Goal: Information Seeking & Learning: Learn about a topic

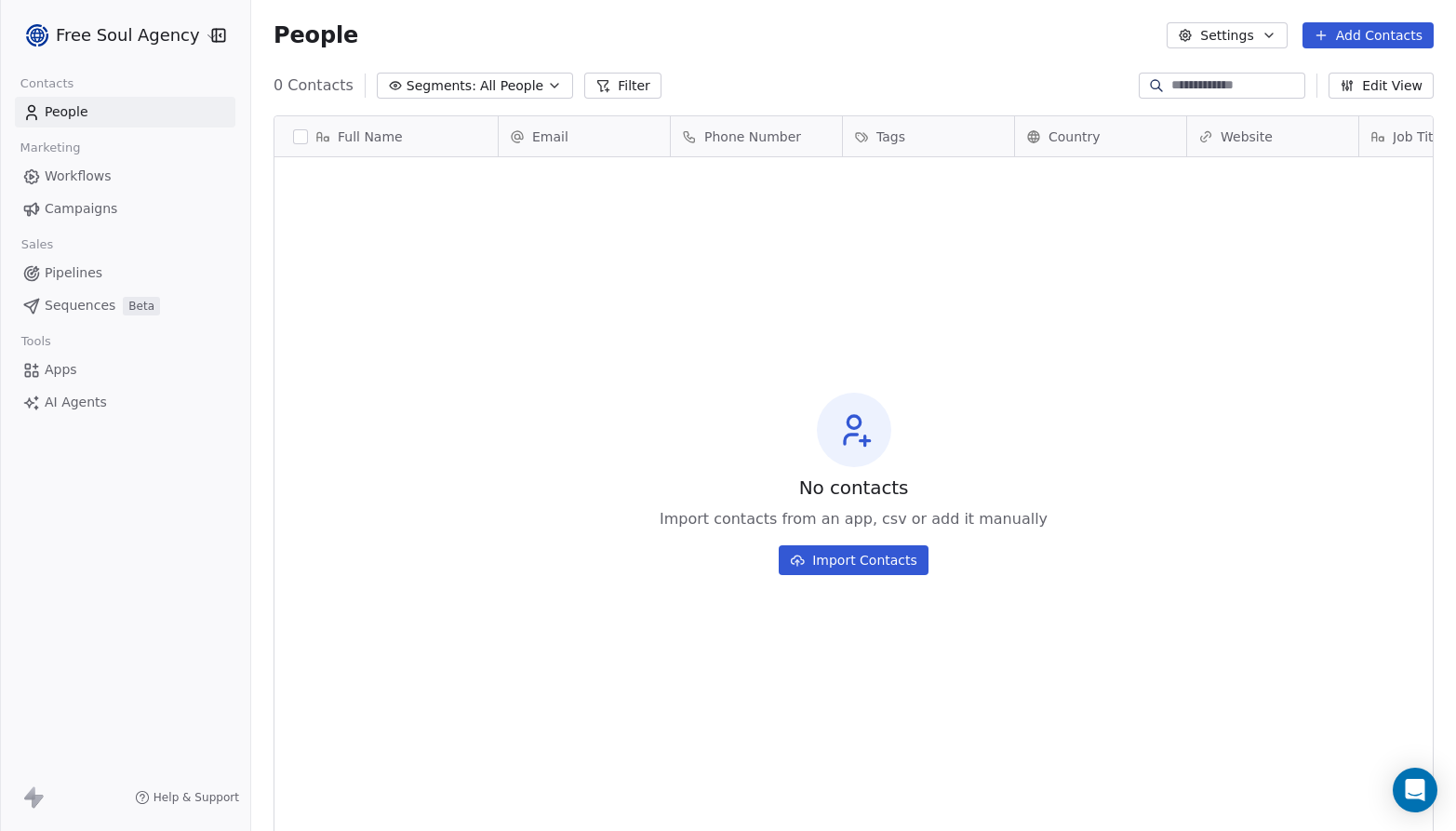
scroll to position [716, 1191]
click at [79, 213] on span "Campaigns" at bounding box center [81, 209] width 72 height 20
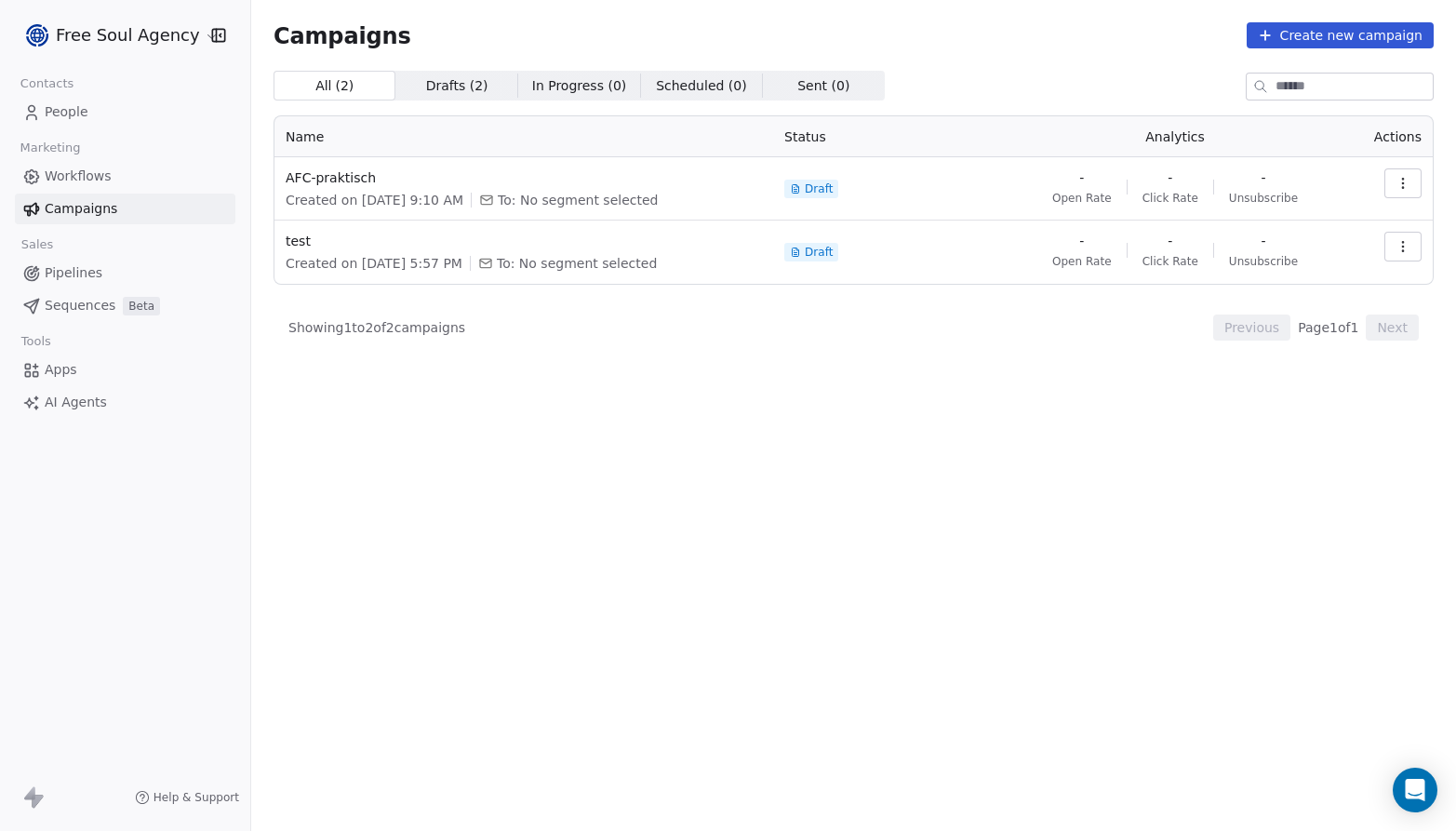
click at [190, 32] on html "Free Soul Agency Contacts People Marketing Workflows Campaigns Sales Pipelines …" at bounding box center [728, 415] width 1456 height 831
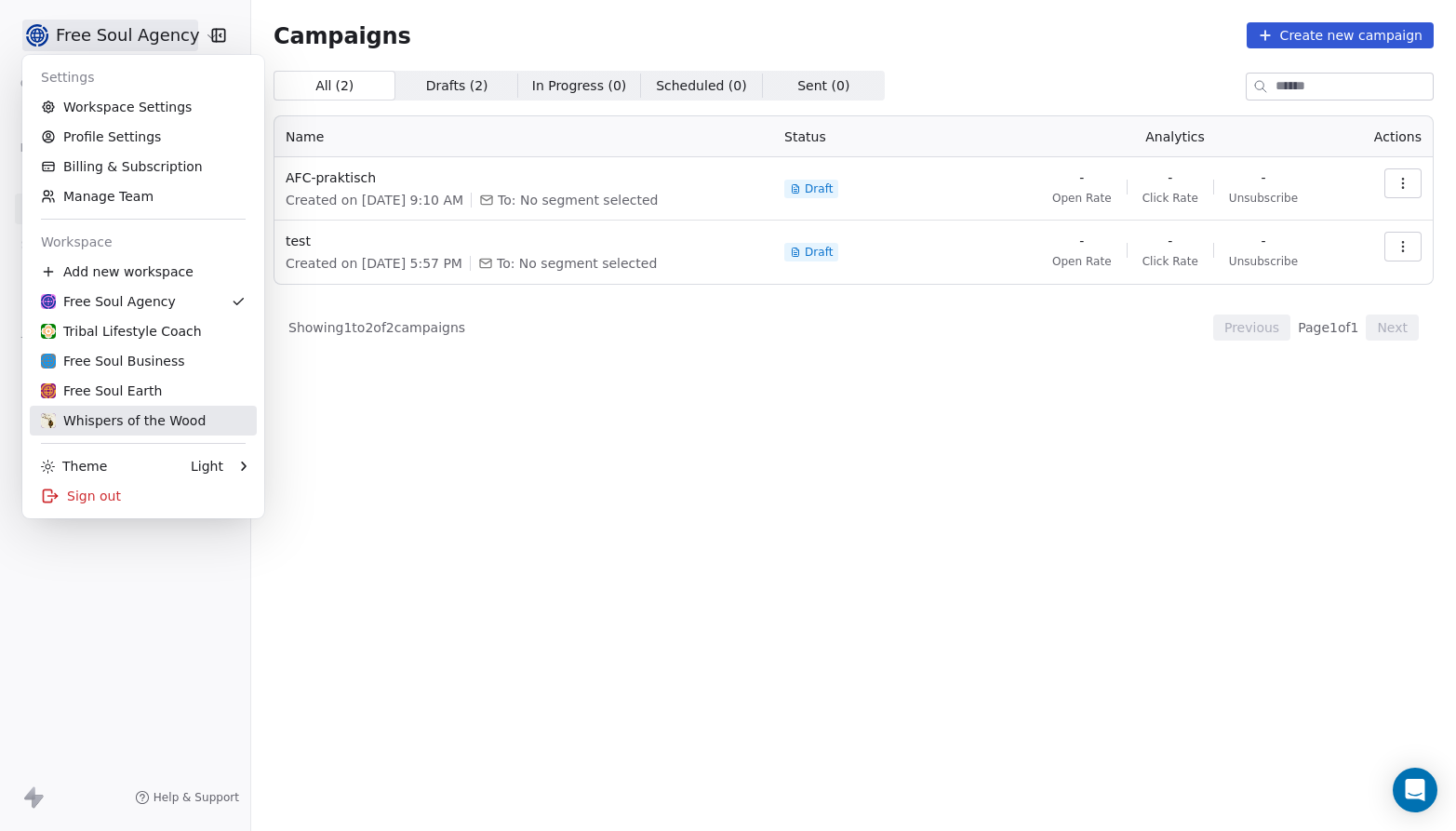
click at [125, 422] on div "Whispers of the Wood" at bounding box center [123, 420] width 164 height 19
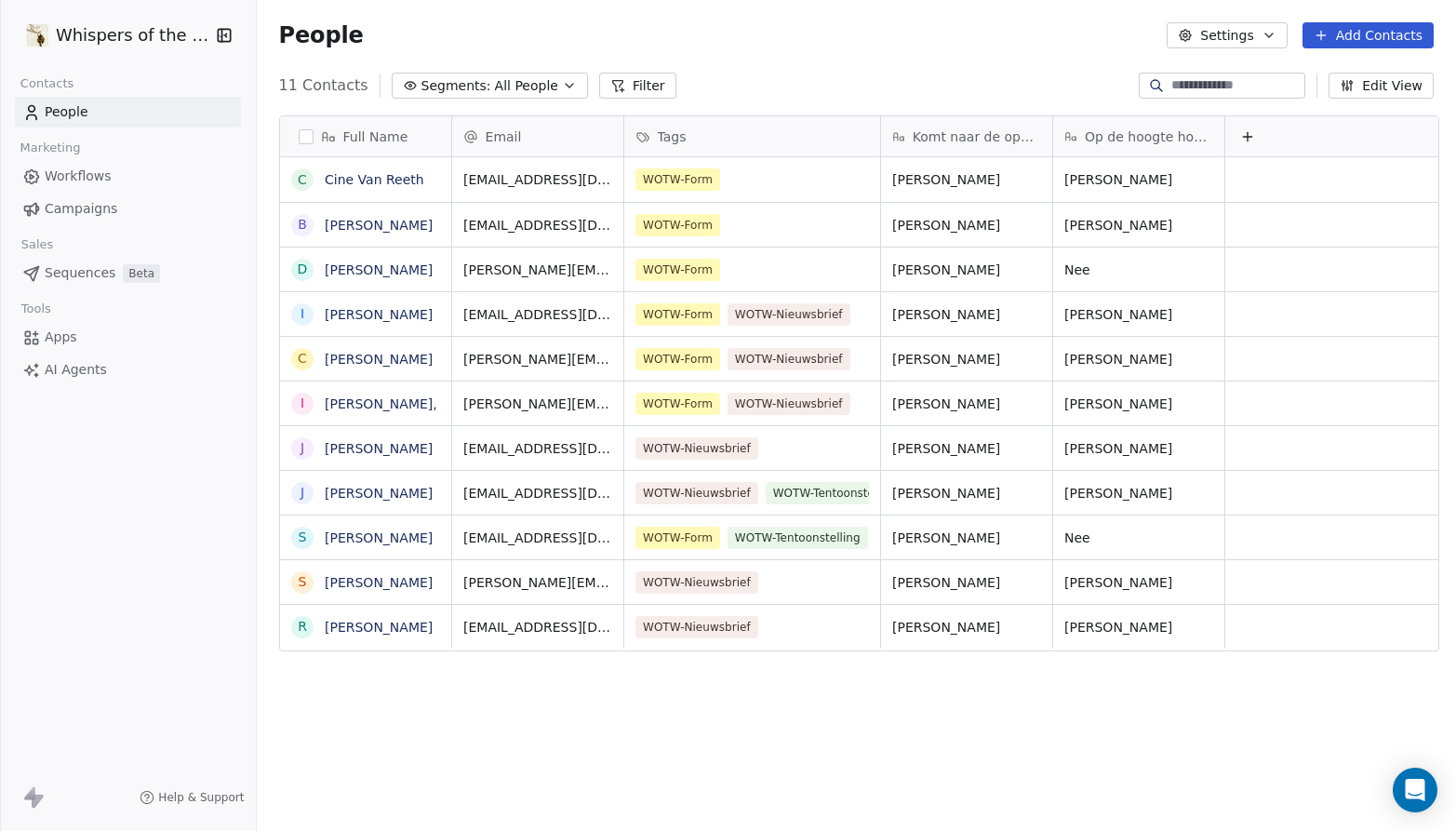
scroll to position [716, 1191]
click at [88, 208] on span "Campaigns" at bounding box center [81, 209] width 72 height 20
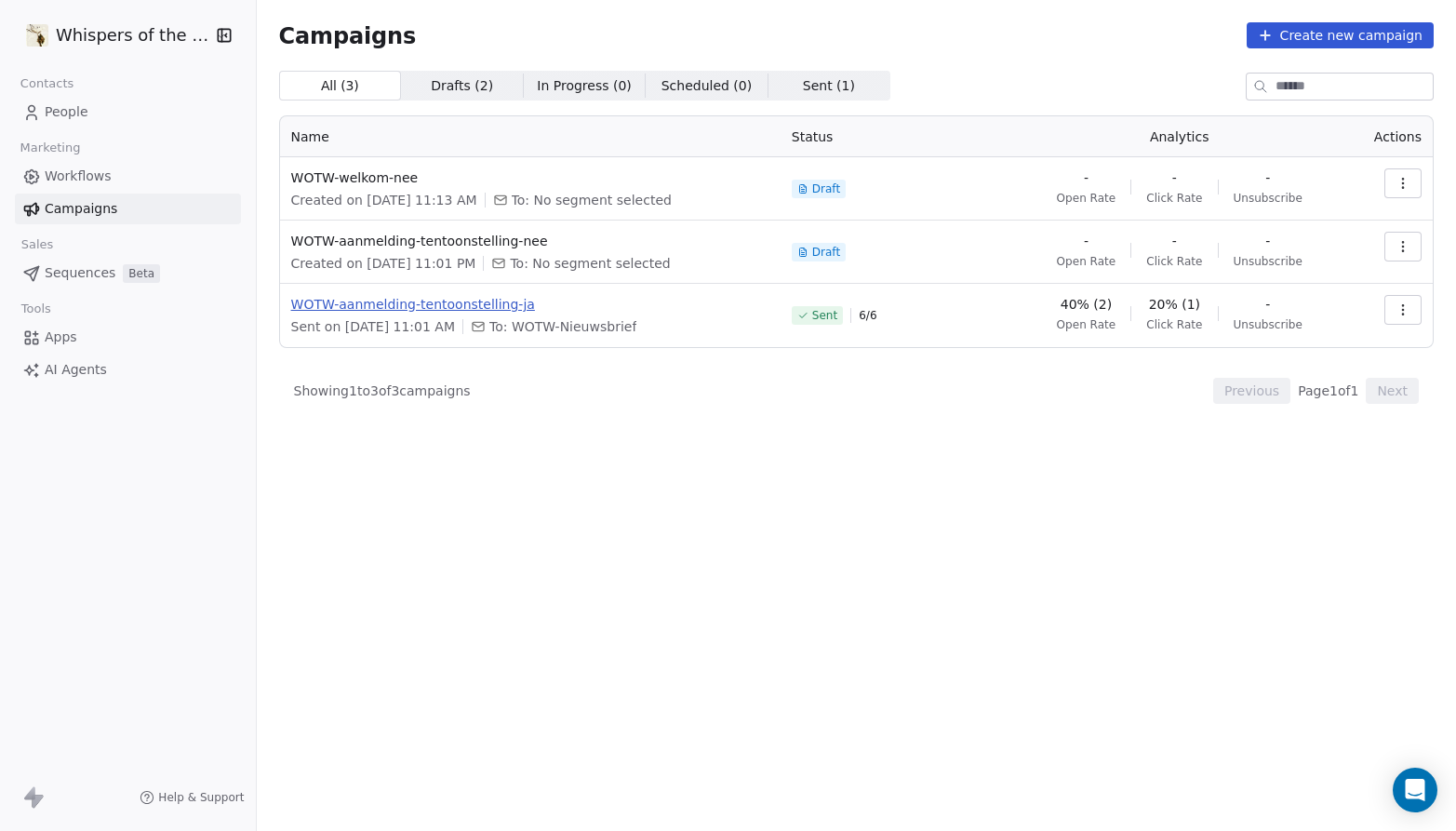
click at [483, 303] on span "WOTW-aanmelding-tentoonstelling-ja" at bounding box center [530, 303] width 478 height 19
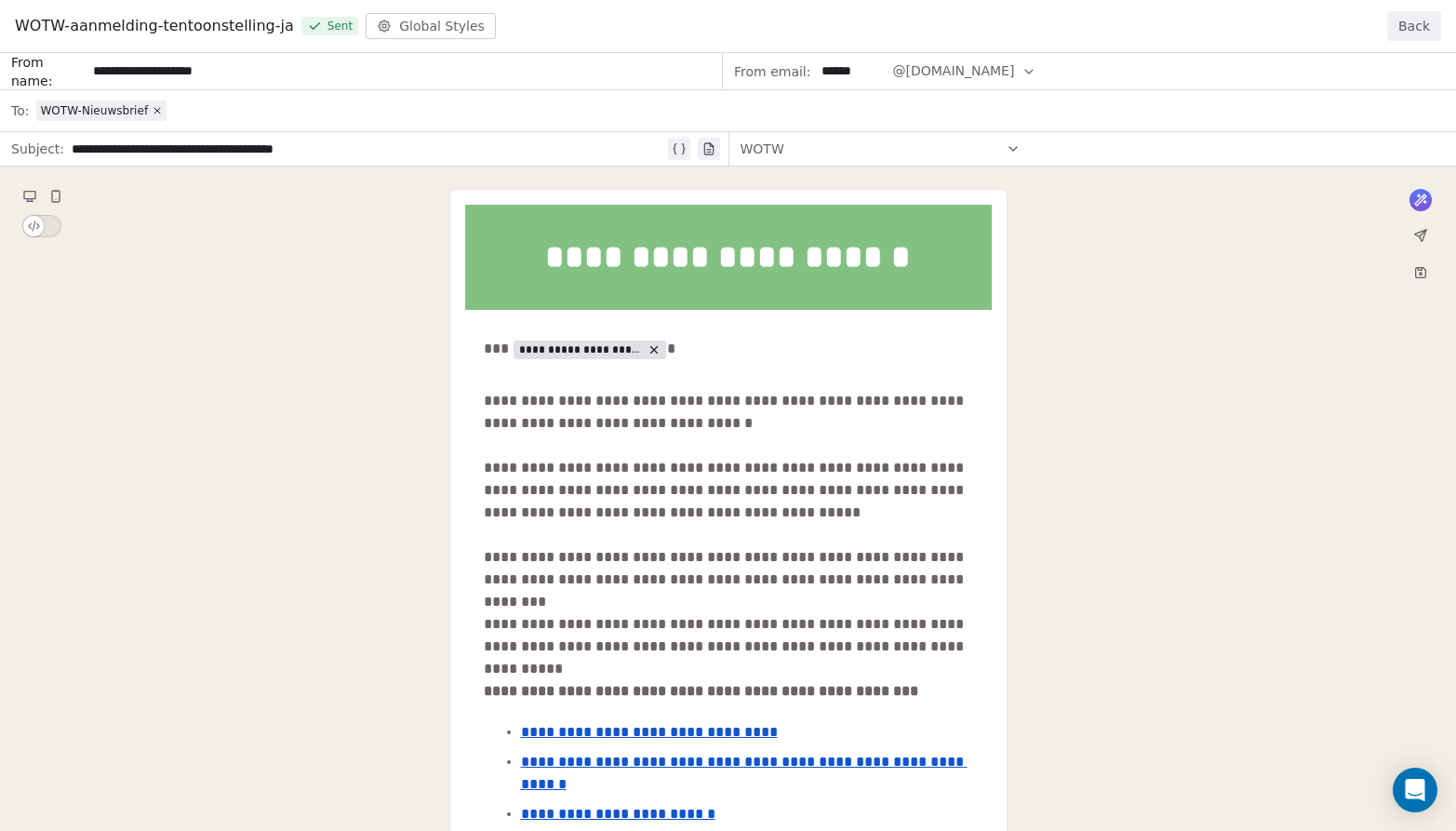
click at [1411, 26] on button "Back" at bounding box center [1414, 25] width 54 height 29
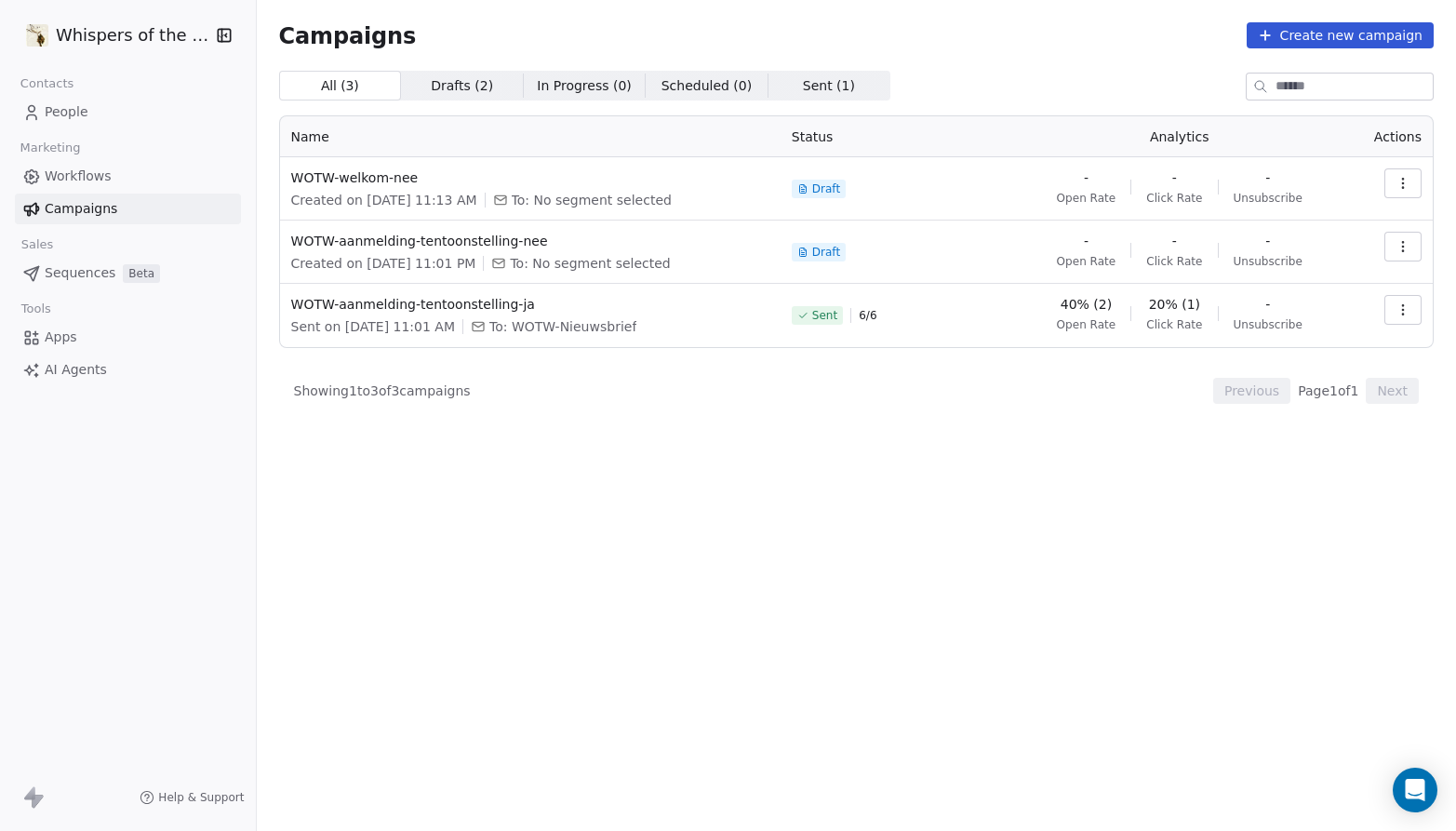
click at [79, 180] on span "Workflows" at bounding box center [78, 176] width 67 height 20
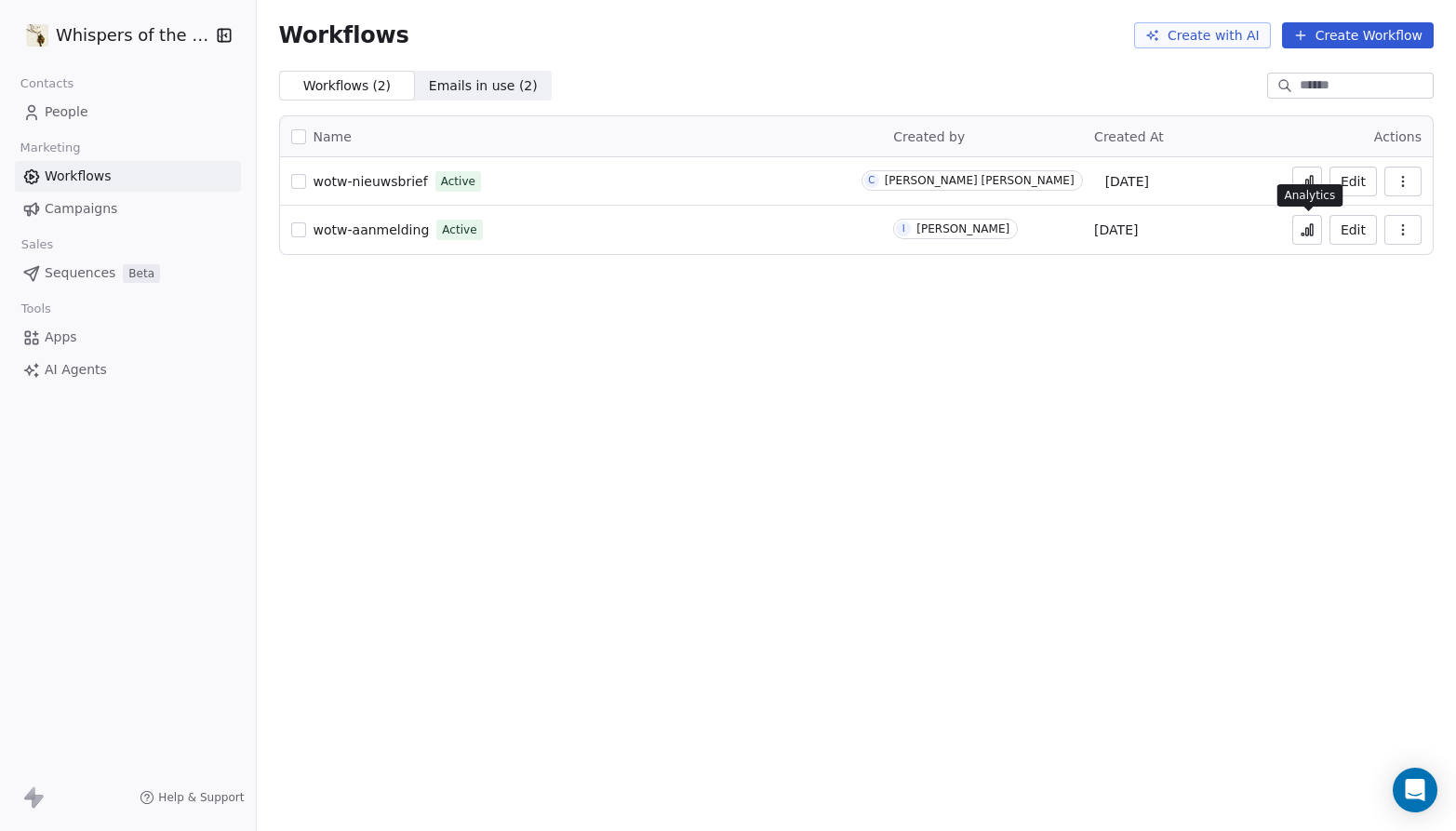
click at [1309, 234] on icon at bounding box center [1307, 232] width 3 height 8
click at [80, 105] on span "People" at bounding box center [67, 113] width 44 height 20
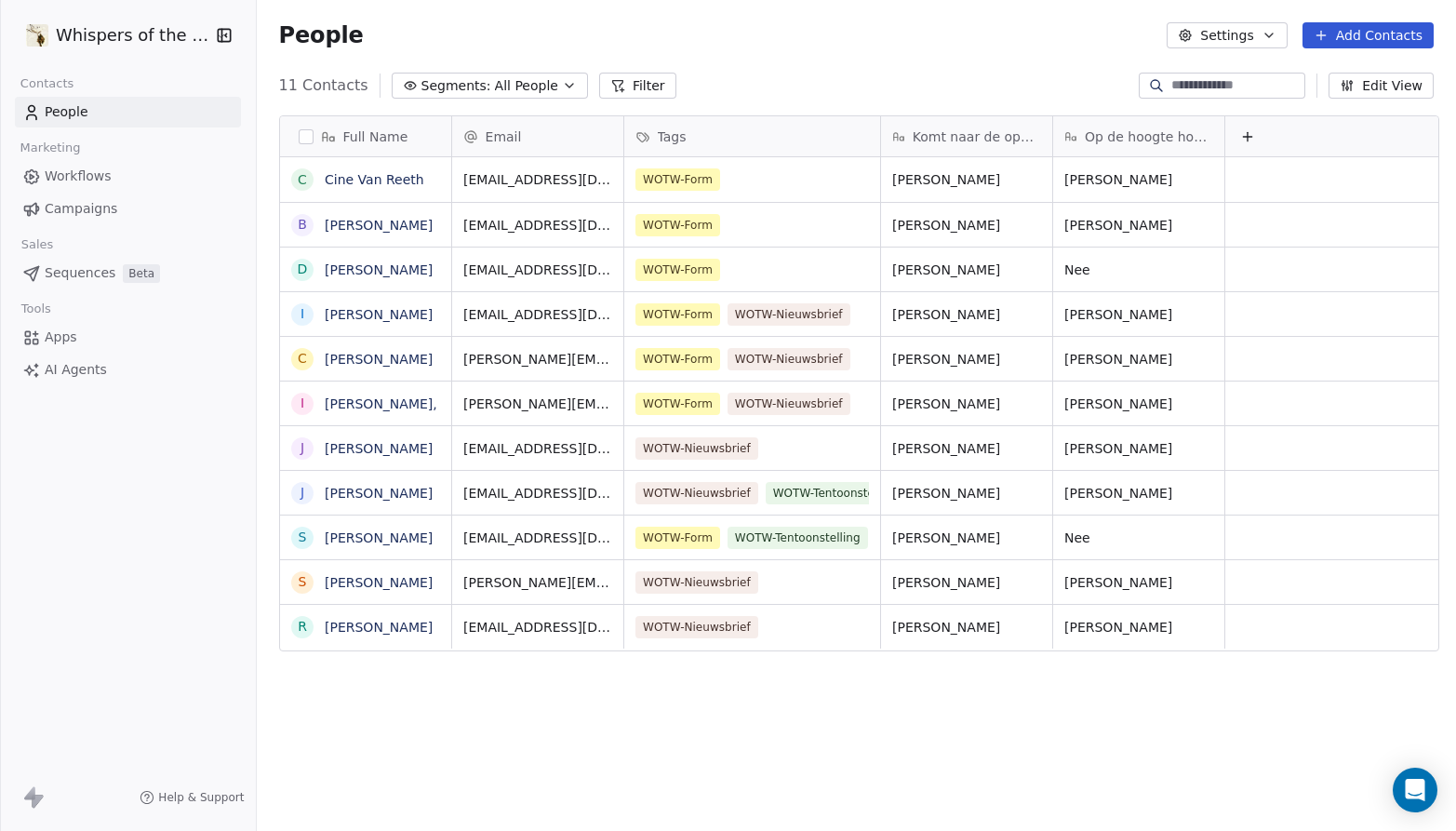
scroll to position [716, 1191]
click at [376, 180] on link "Cine Van Reeth" at bounding box center [375, 179] width 100 height 15
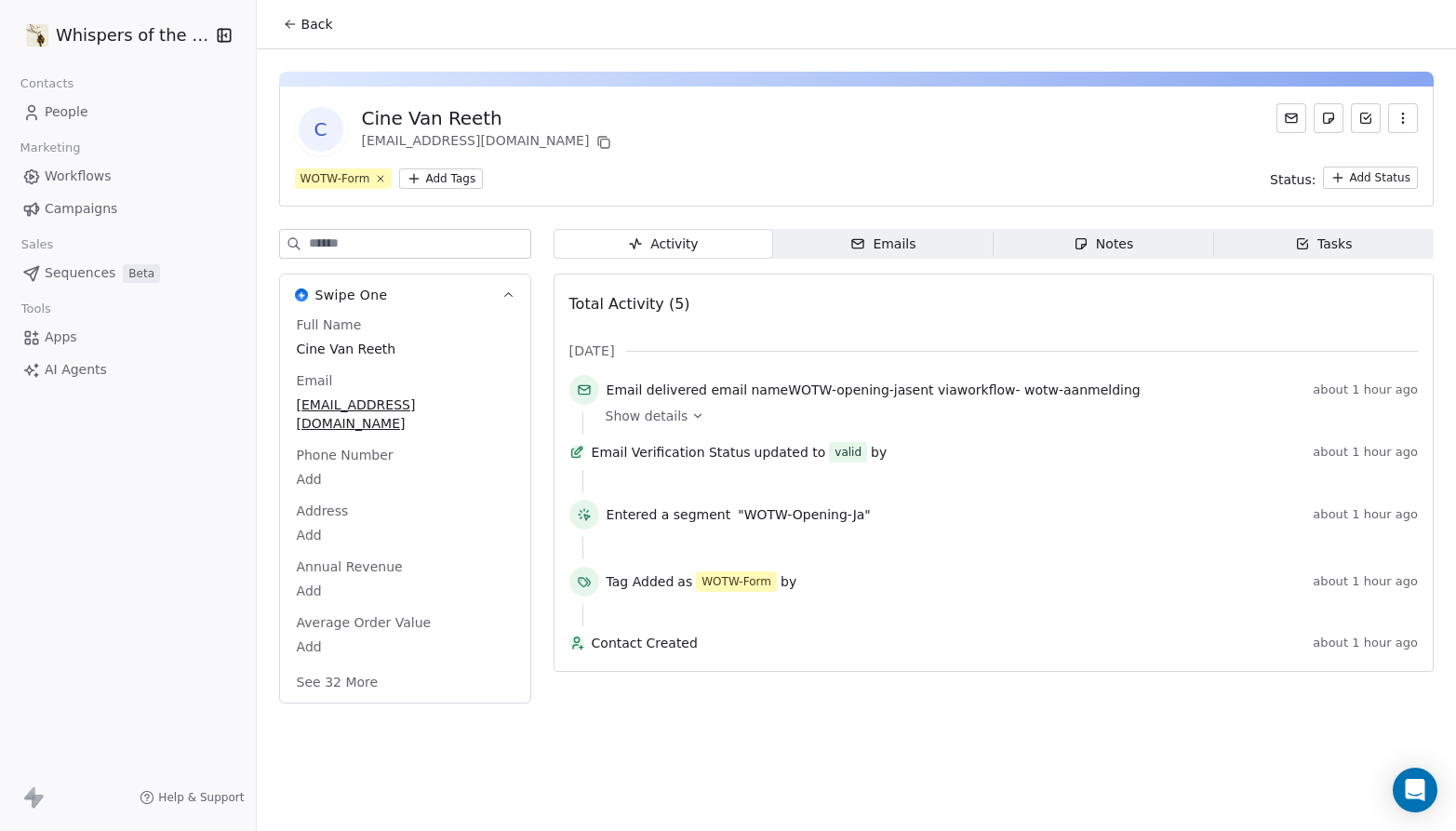
click at [692, 418] on icon at bounding box center [698, 415] width 13 height 13
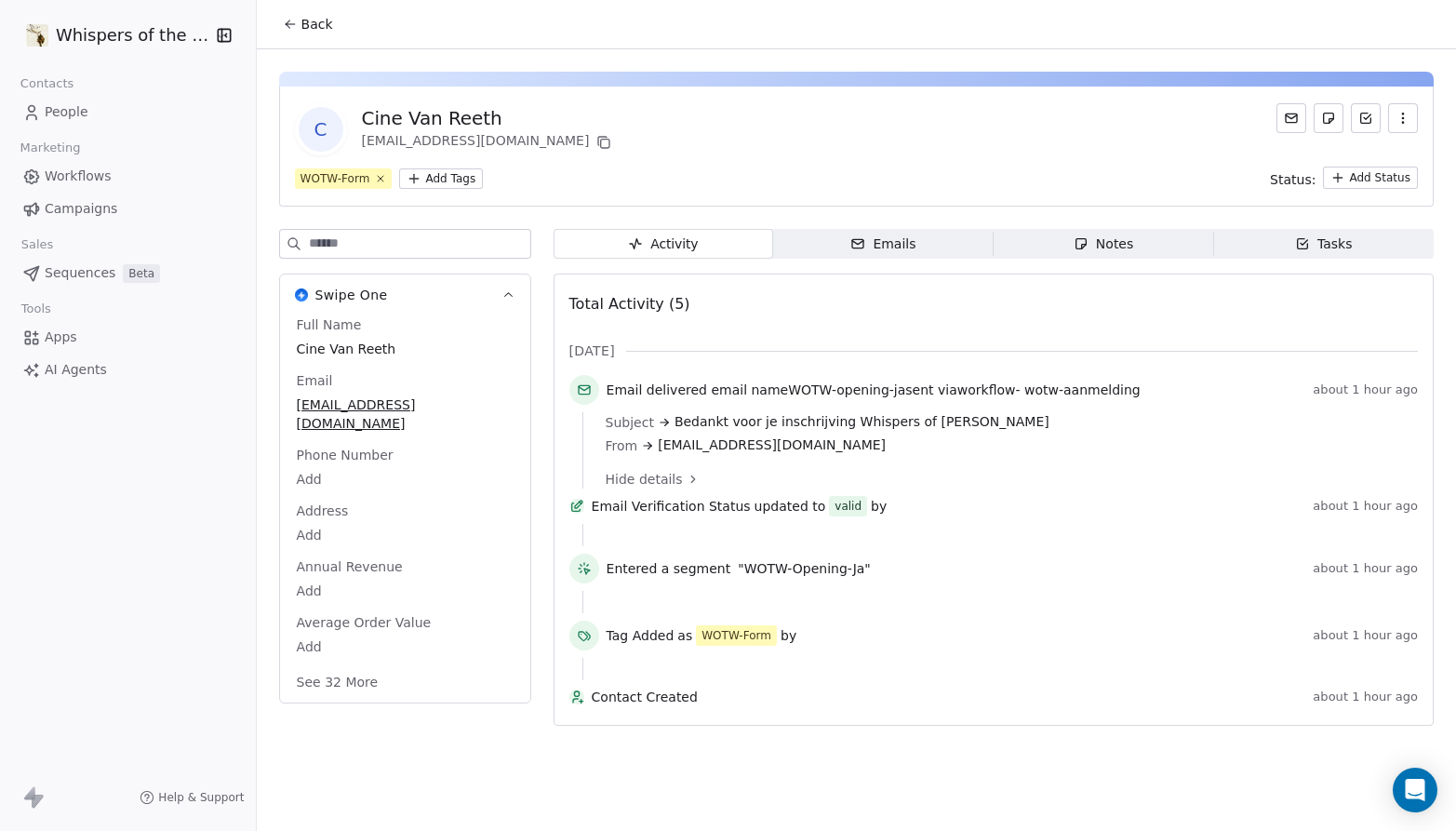
click at [77, 110] on span "People" at bounding box center [67, 113] width 44 height 20
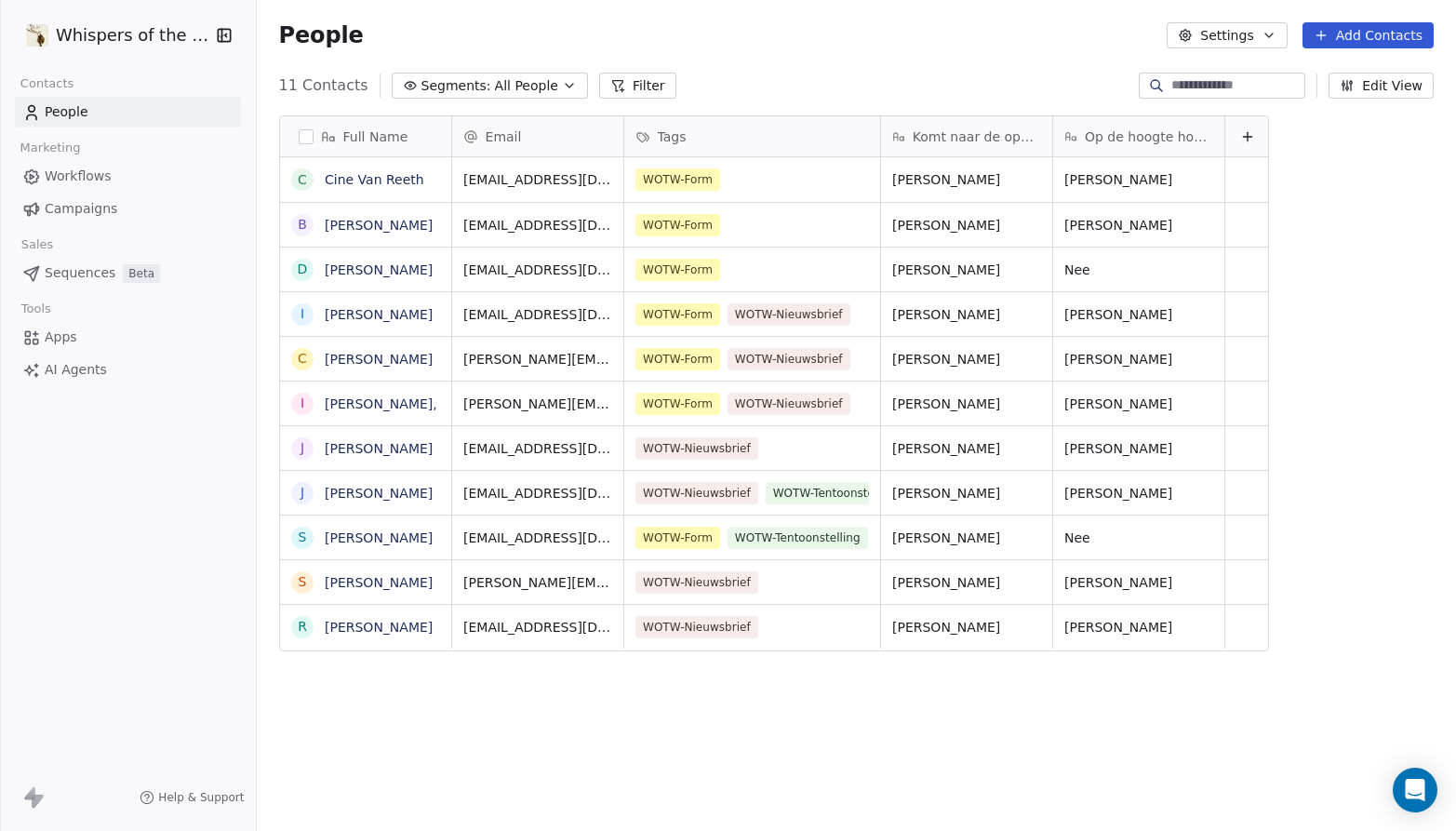
scroll to position [716, 1191]
click at [379, 224] on link "[PERSON_NAME]" at bounding box center [379, 225] width 108 height 15
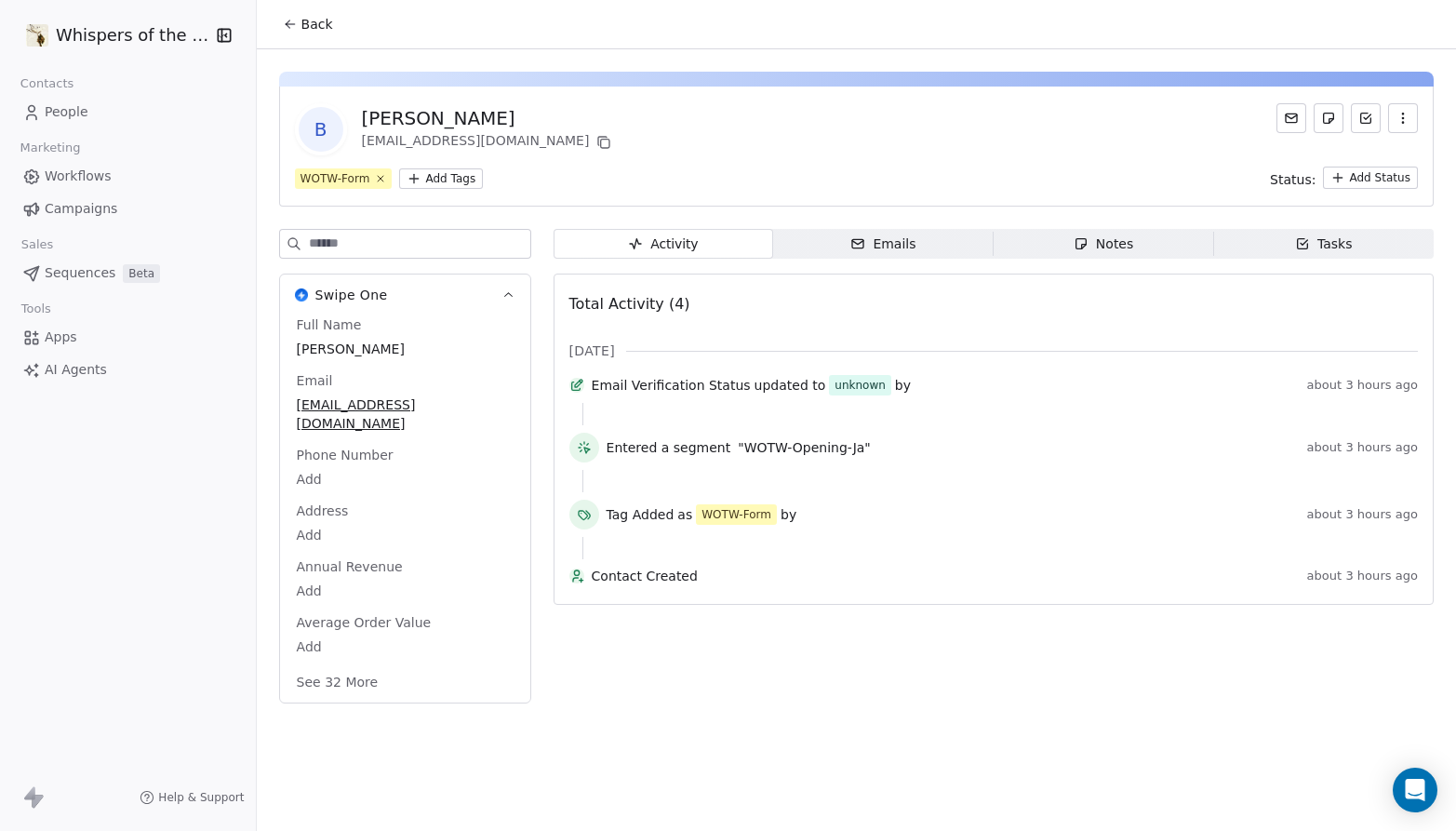
click at [859, 241] on icon "button" at bounding box center [857, 244] width 15 height 15
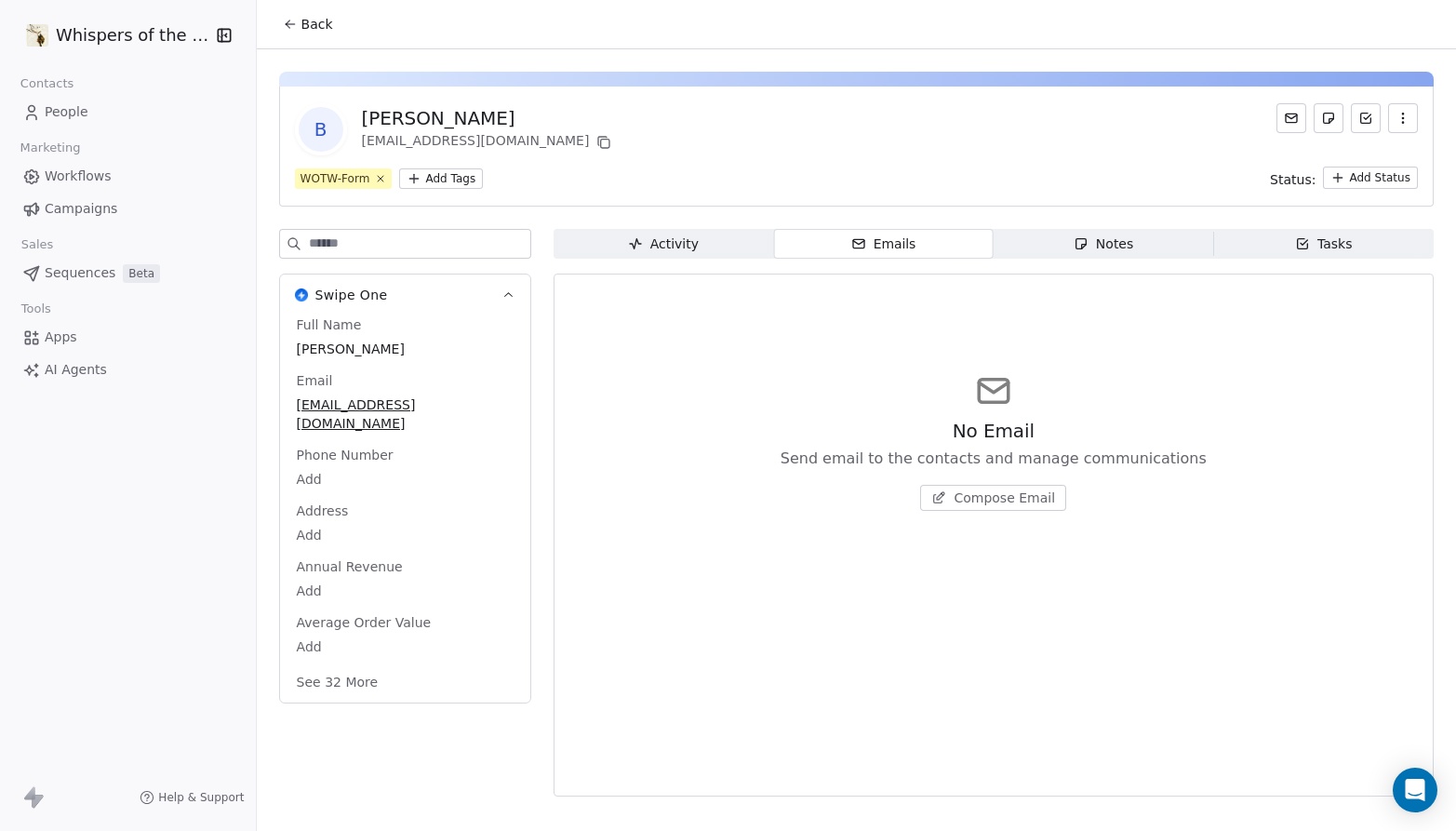
click at [705, 229] on span "Activity Activity" at bounding box center [663, 244] width 220 height 29
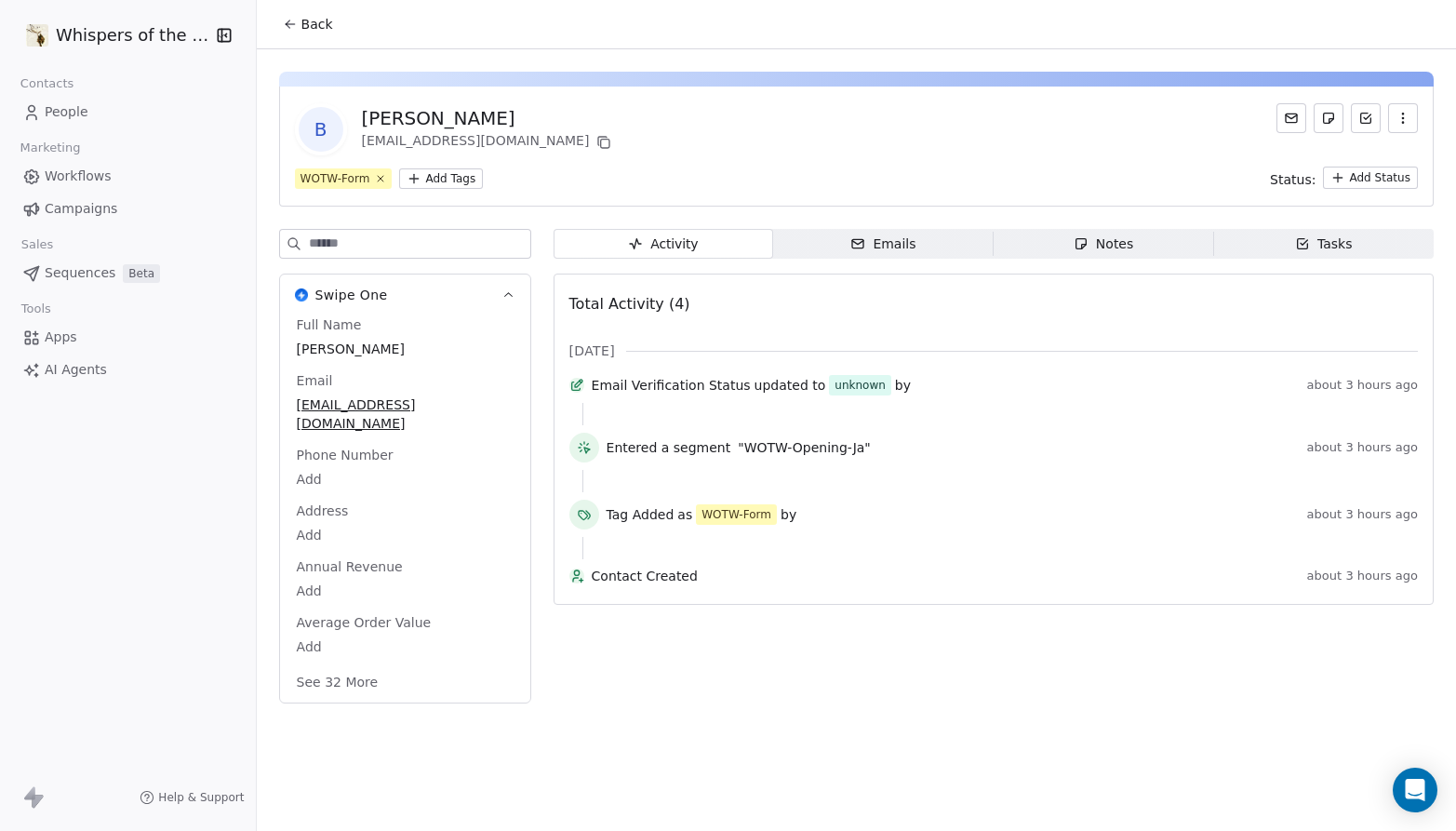
click at [71, 110] on span "People" at bounding box center [67, 113] width 44 height 20
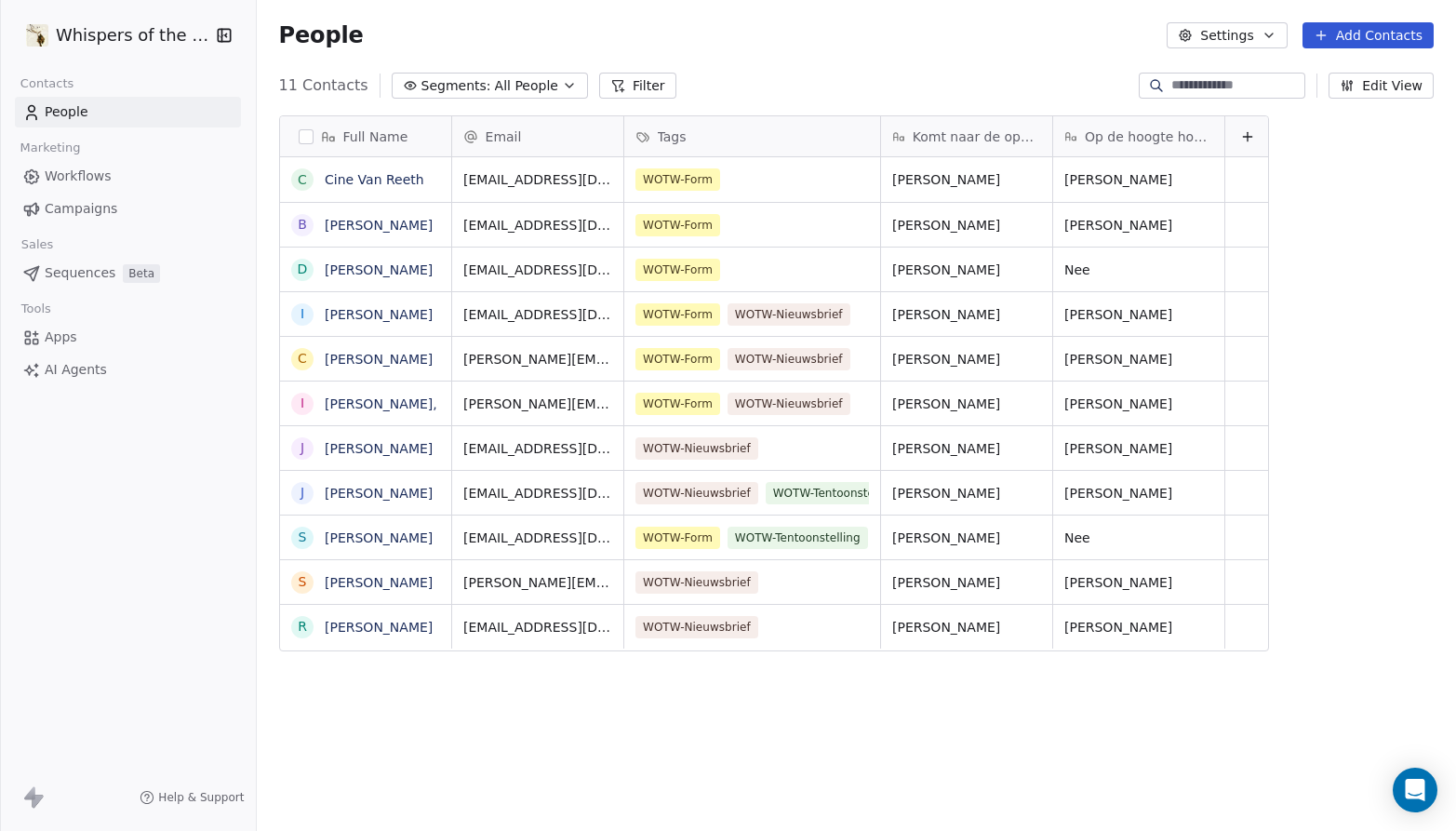
scroll to position [716, 1191]
click at [367, 271] on link "[PERSON_NAME]" at bounding box center [379, 269] width 108 height 15
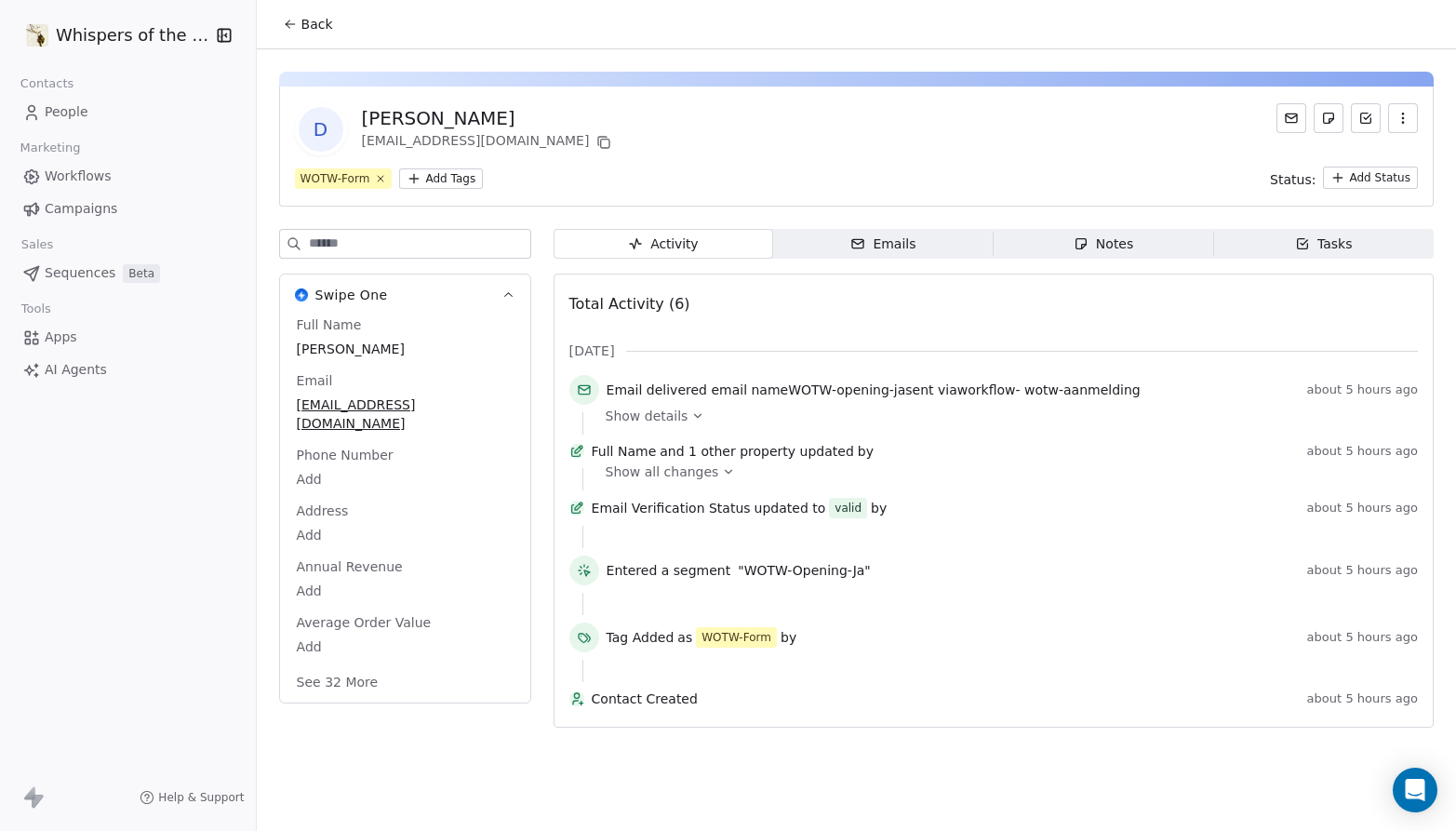
click at [668, 415] on span "Show details" at bounding box center [647, 416] width 83 height 19
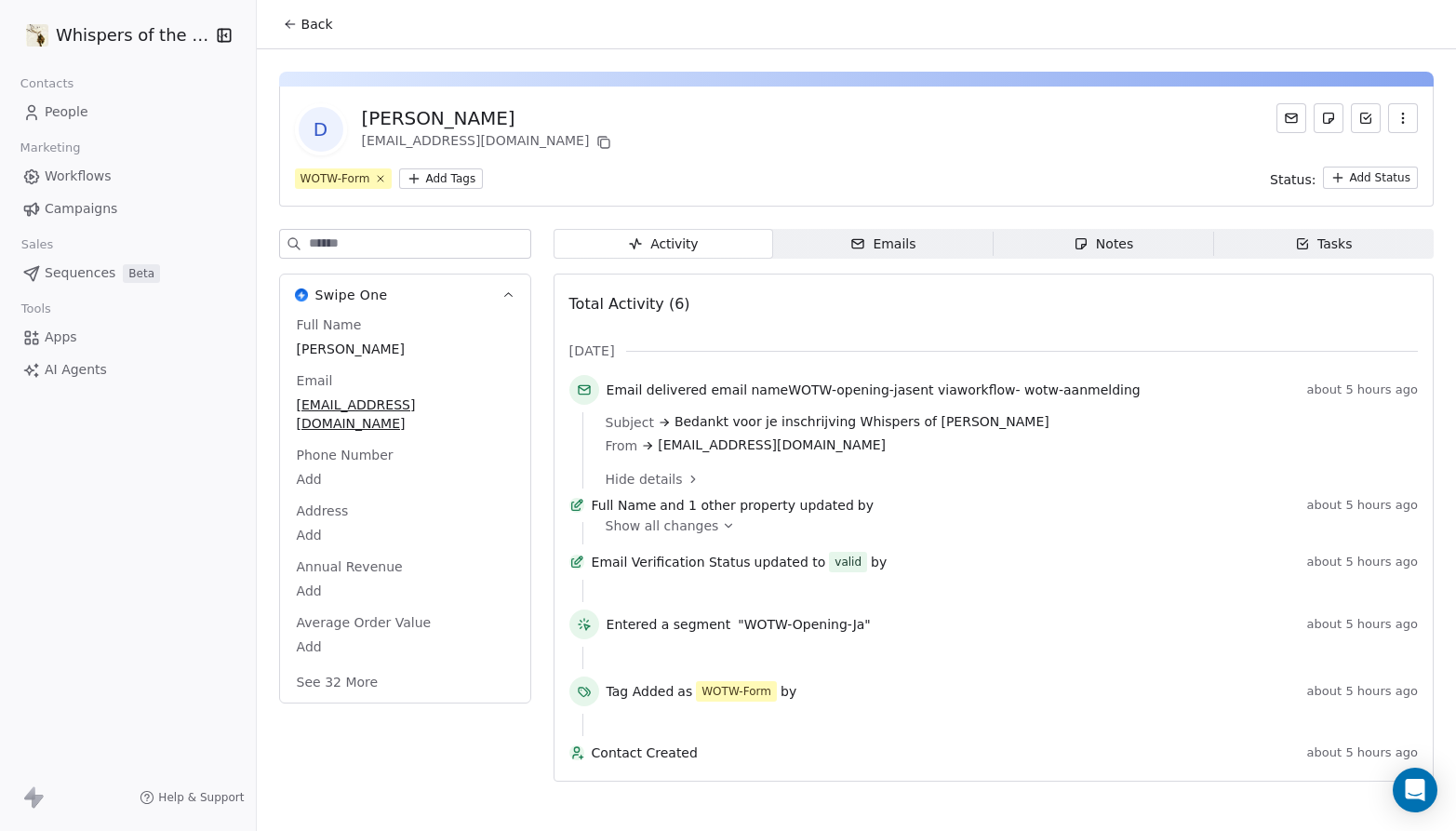
click at [72, 105] on span "People" at bounding box center [67, 113] width 44 height 20
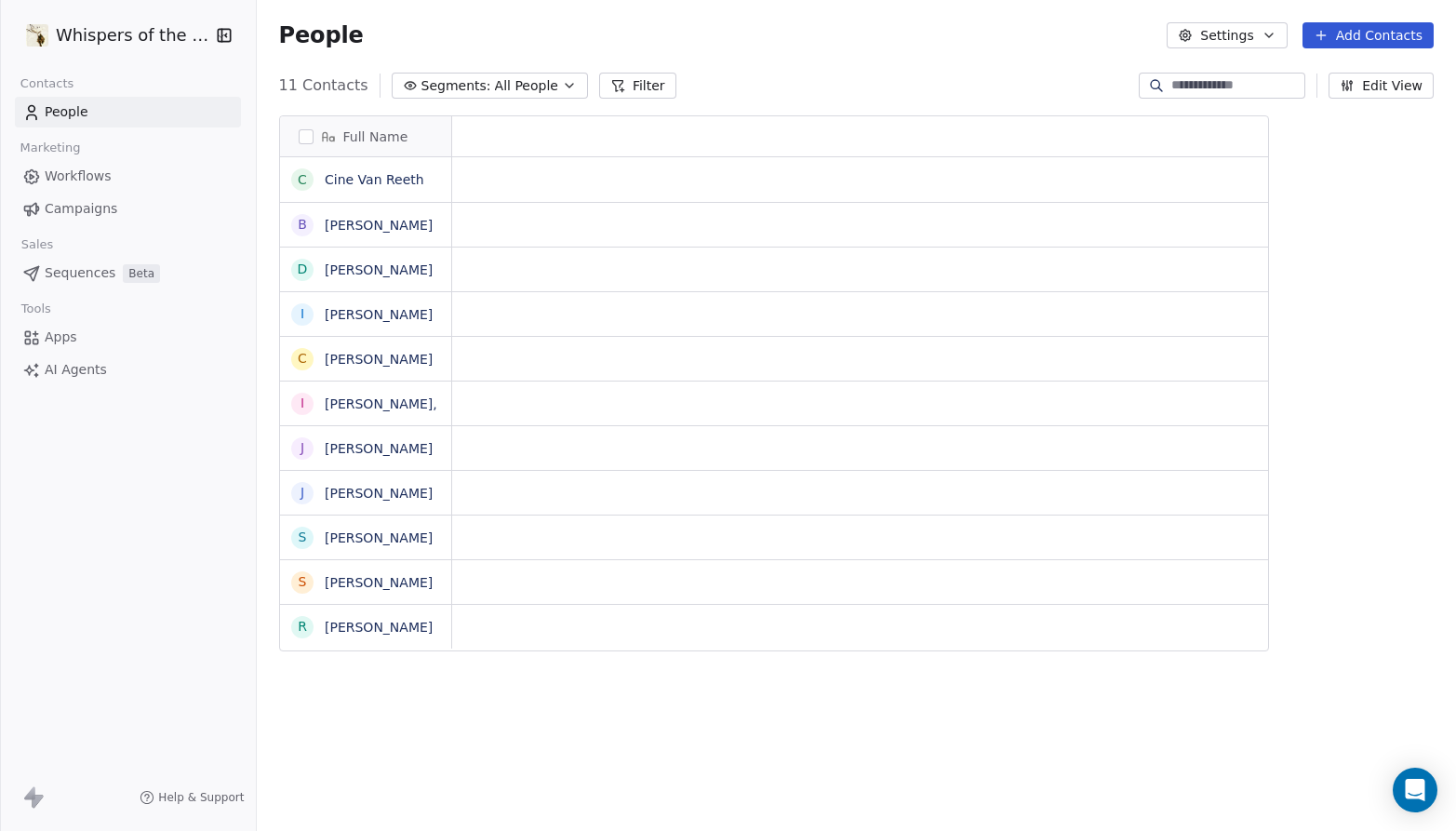
scroll to position [15, 15]
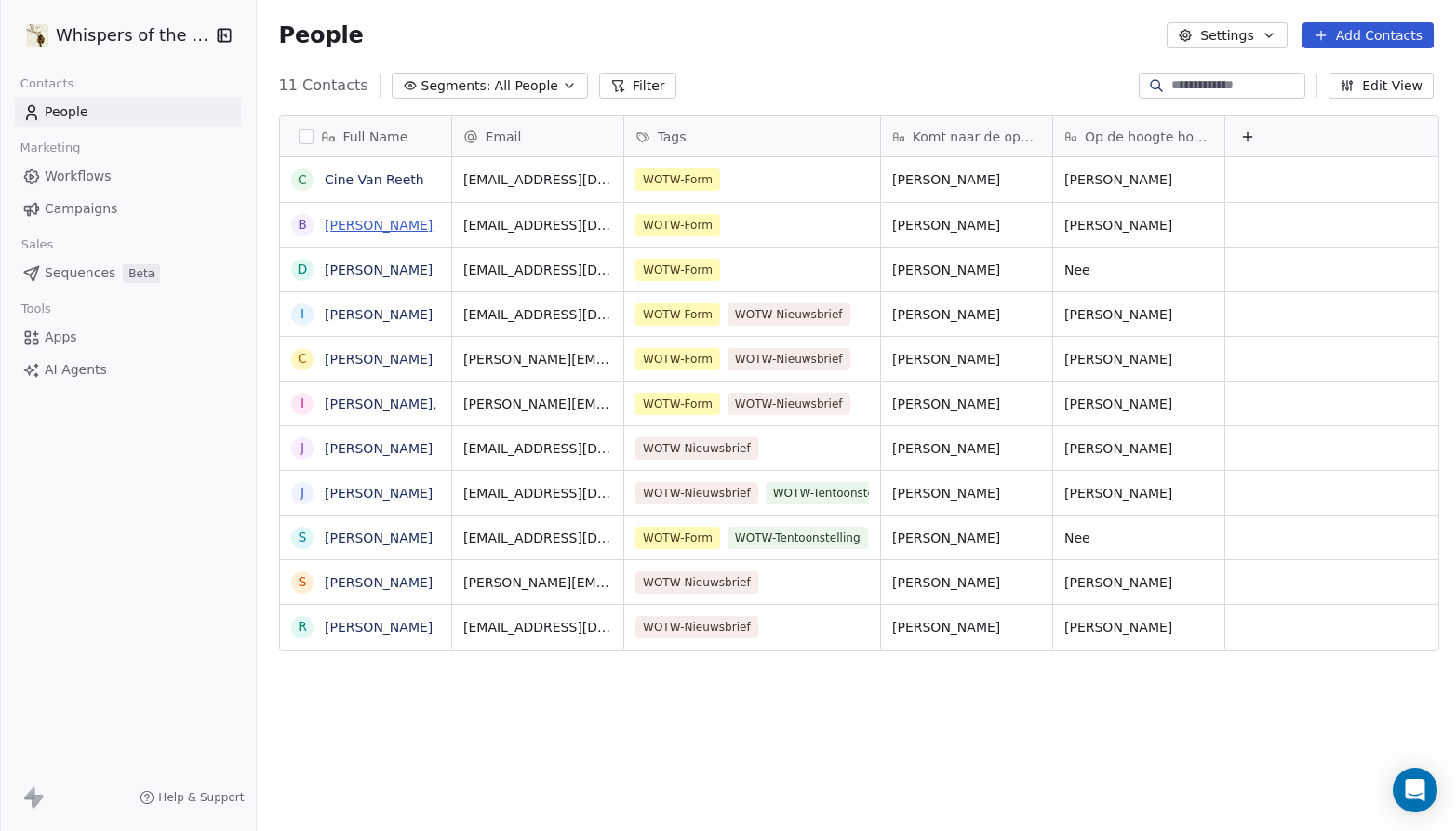
click at [388, 218] on link "[PERSON_NAME]" at bounding box center [379, 225] width 108 height 15
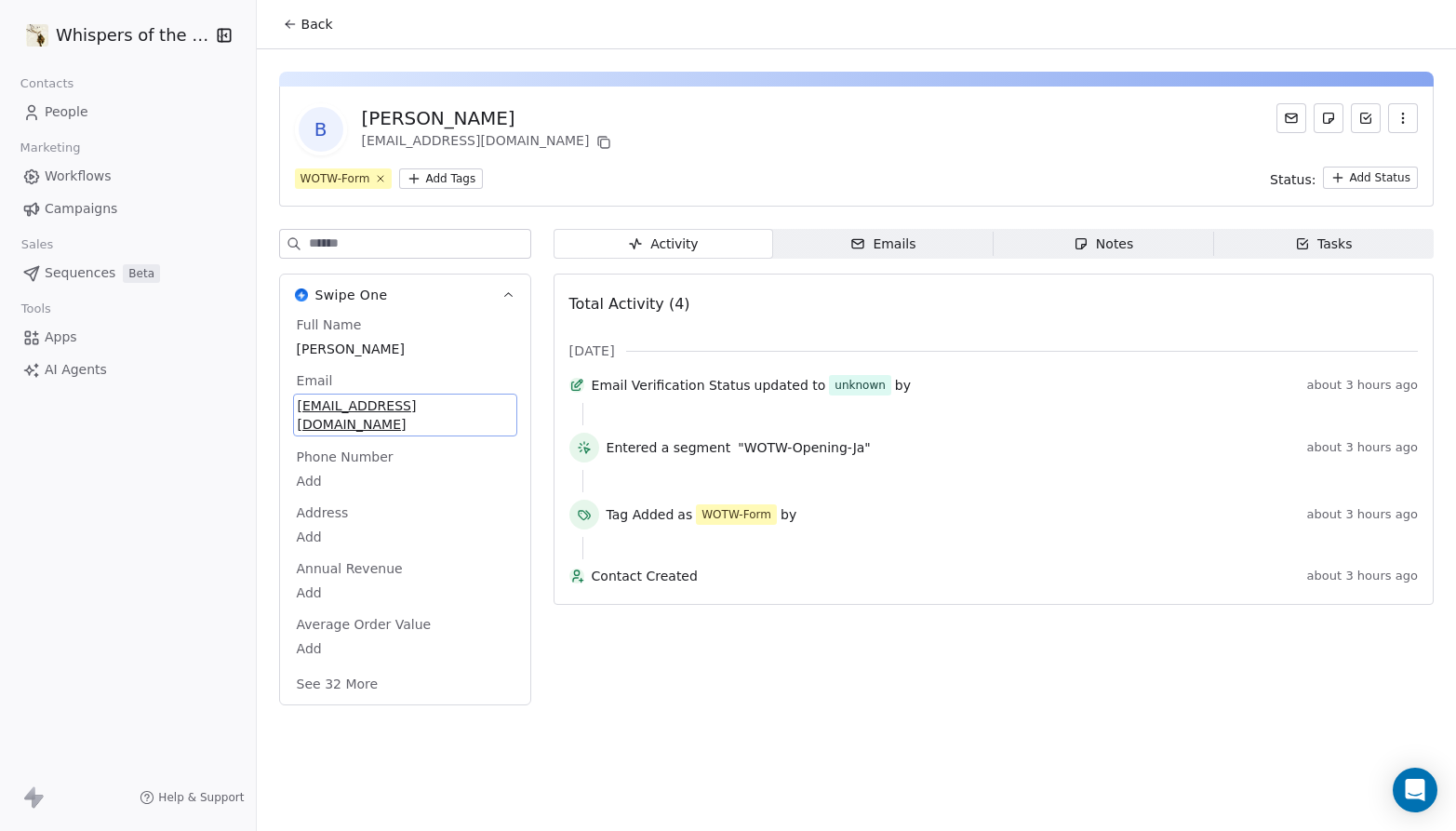
click at [409, 401] on span "[EMAIL_ADDRESS][DOMAIN_NAME]" at bounding box center [405, 415] width 215 height 37
click at [1388, 182] on html "Whispers of the Wood Contacts People Marketing Workflows Campaigns Sales Sequen…" at bounding box center [728, 415] width 1456 height 831
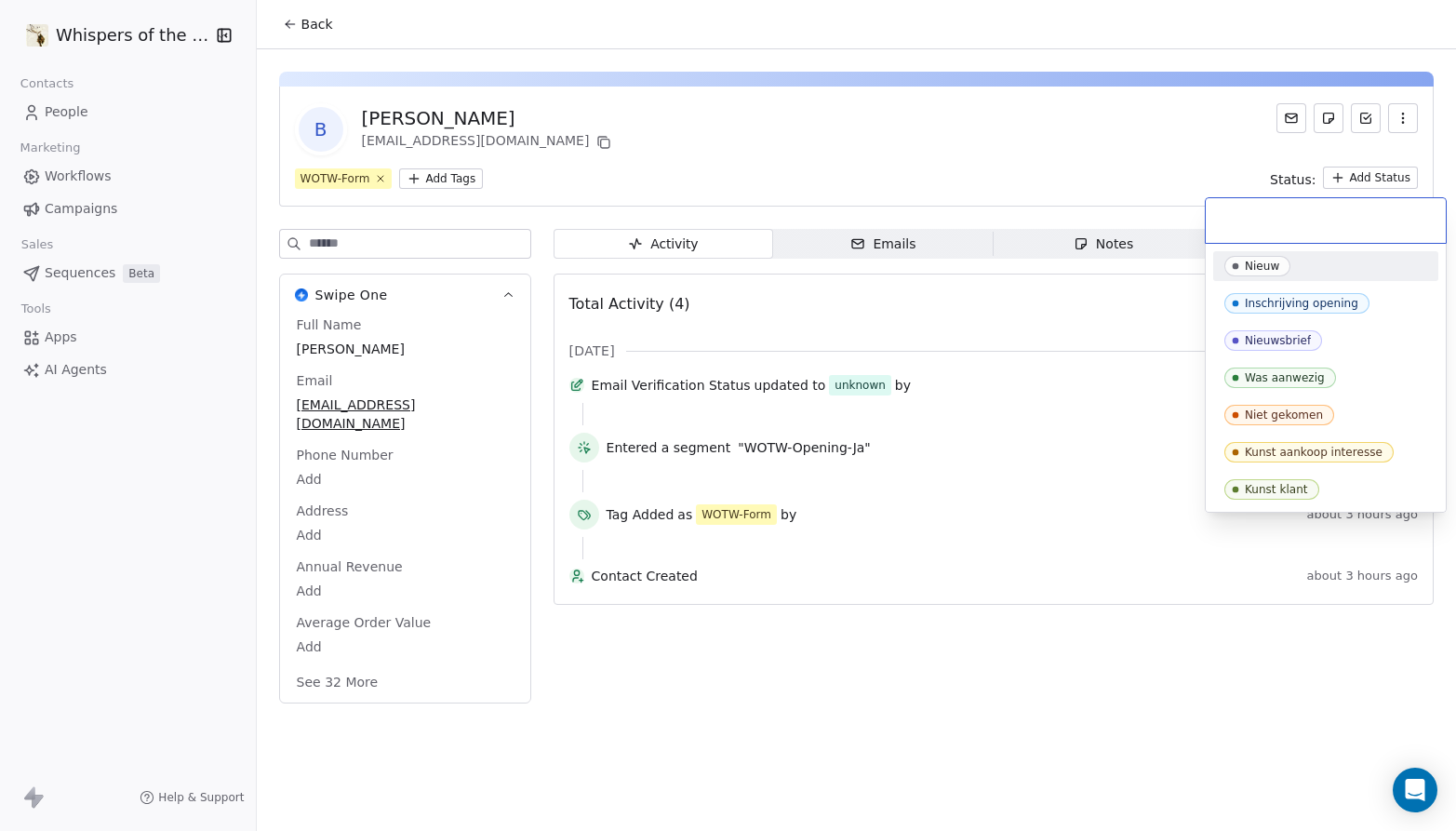
click at [1094, 421] on html "Whispers of the Wood Contacts People Marketing Workflows Campaigns Sales Sequen…" at bounding box center [728, 415] width 1456 height 831
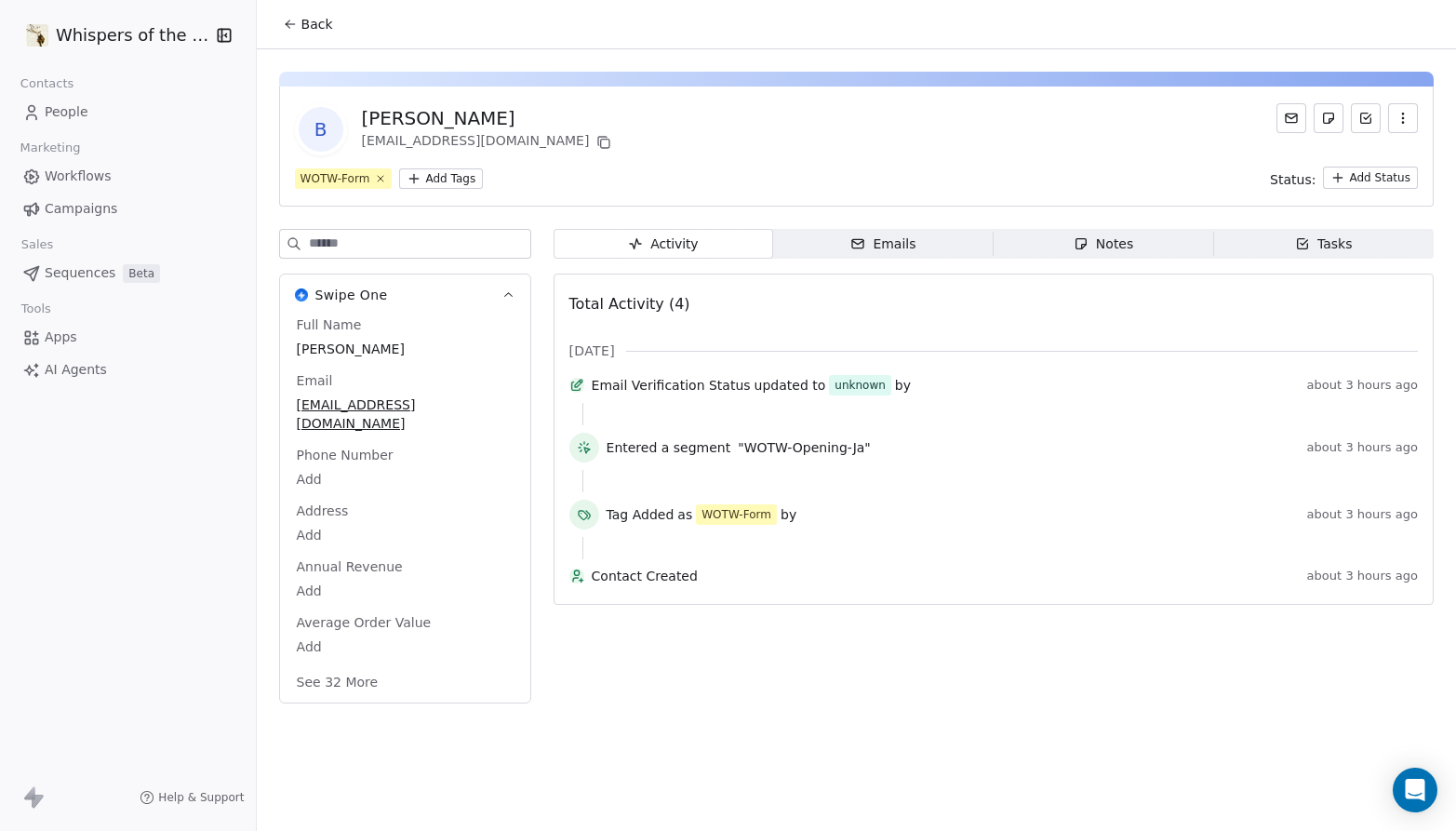
click at [67, 112] on span "People" at bounding box center [67, 113] width 44 height 20
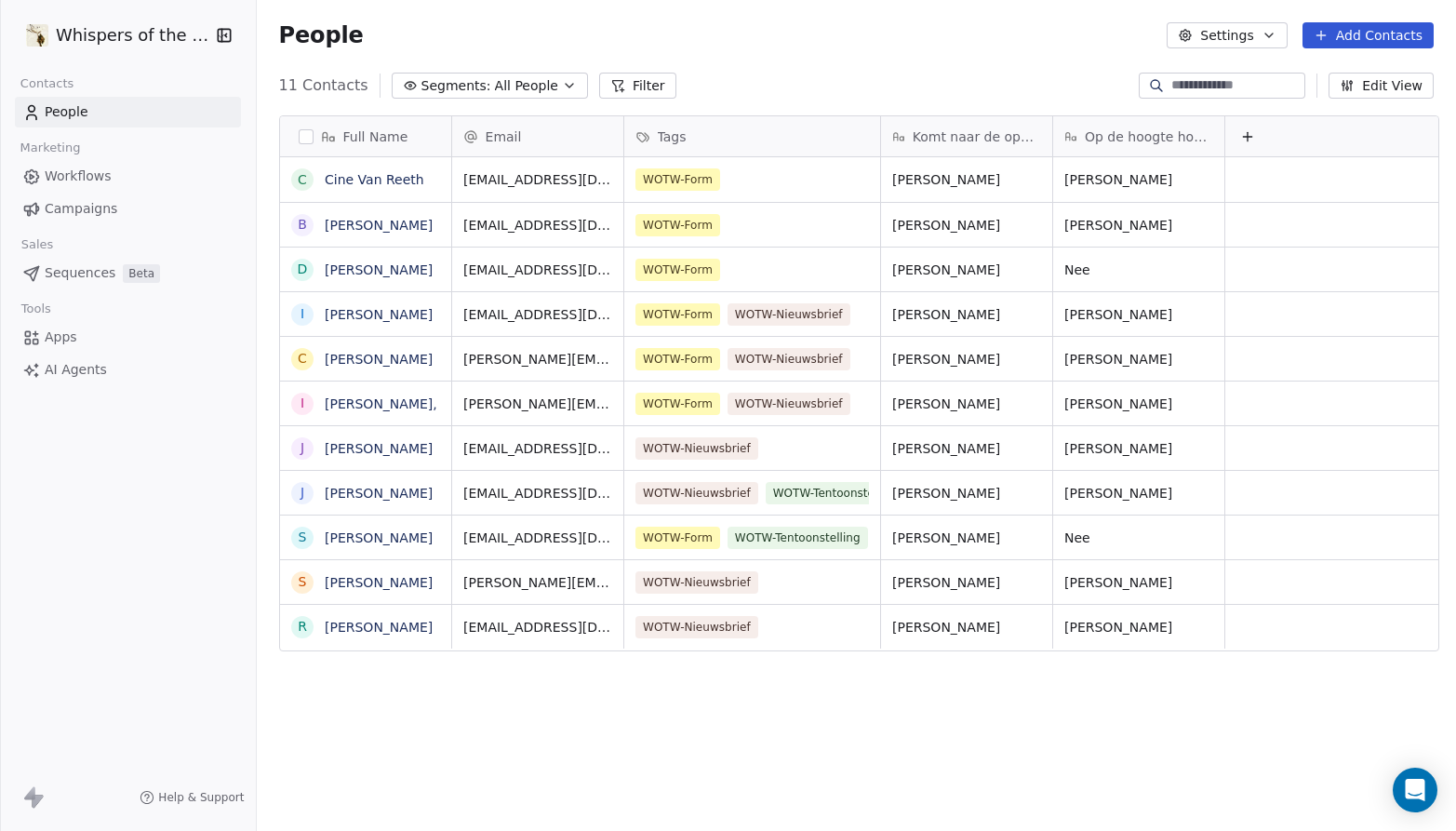
scroll to position [716, 1191]
click at [1241, 131] on icon at bounding box center [1248, 136] width 15 height 15
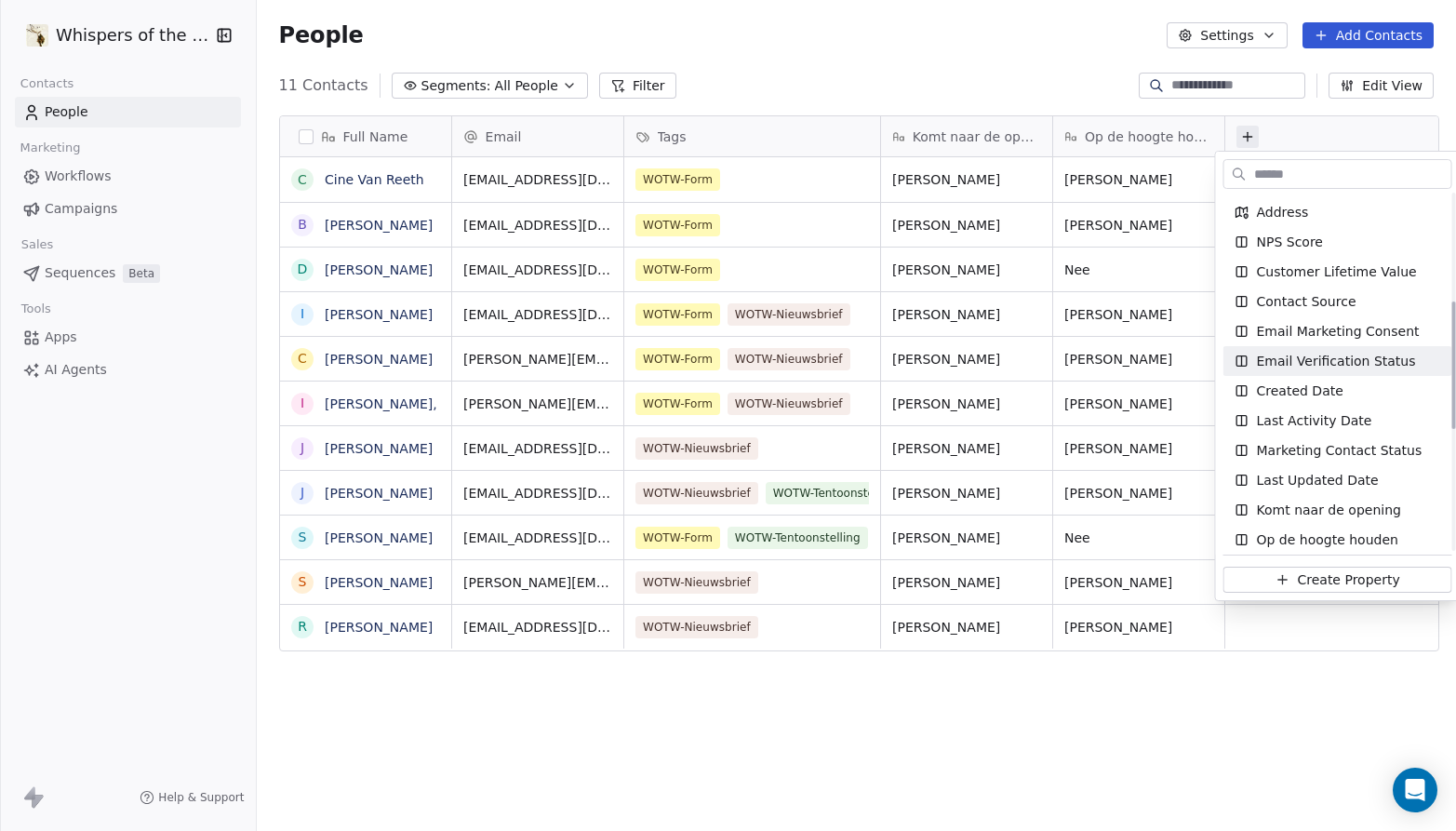
scroll to position [334, 0]
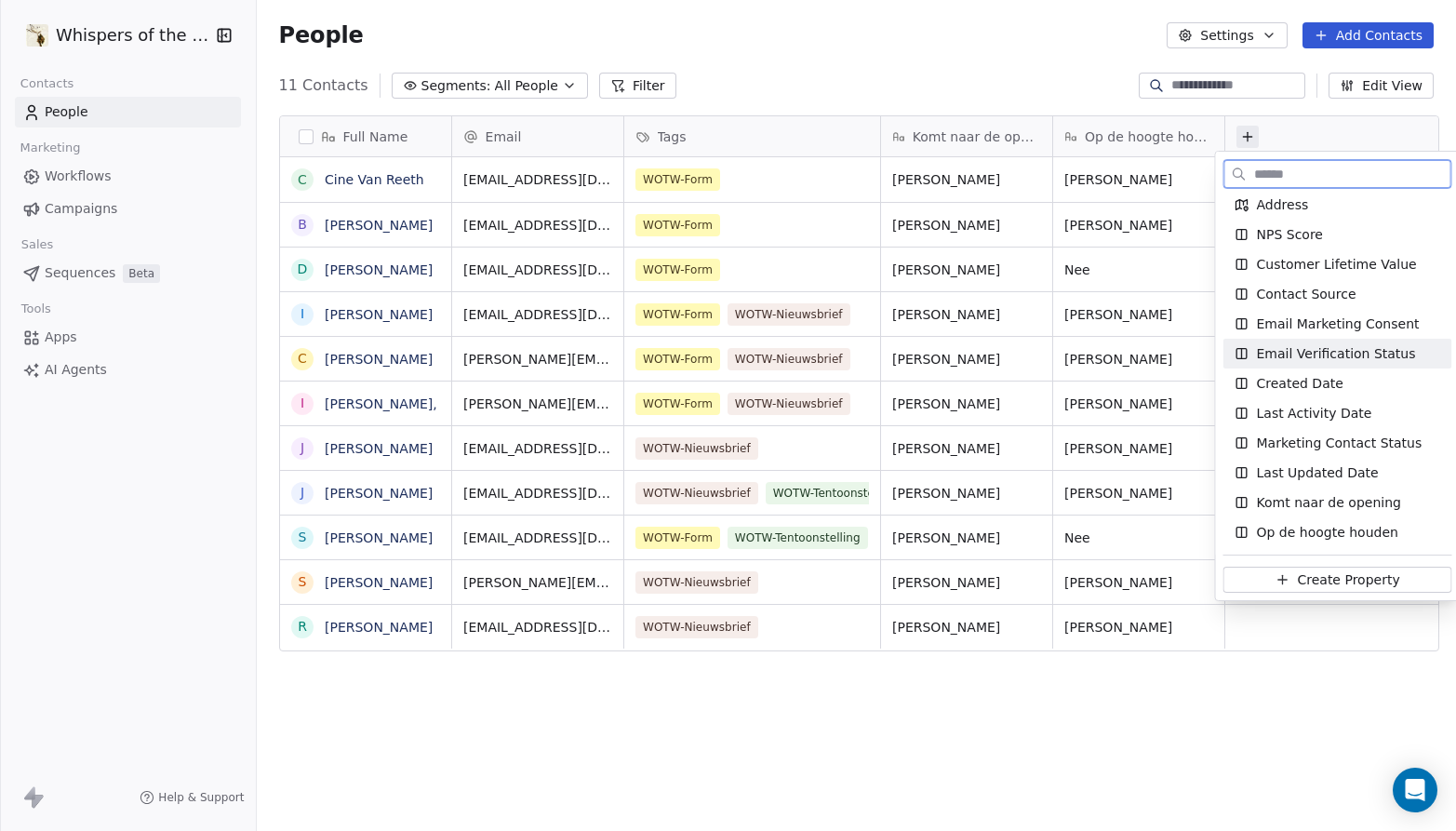
click at [1337, 346] on span "Email Verification Status" at bounding box center [1337, 353] width 159 height 19
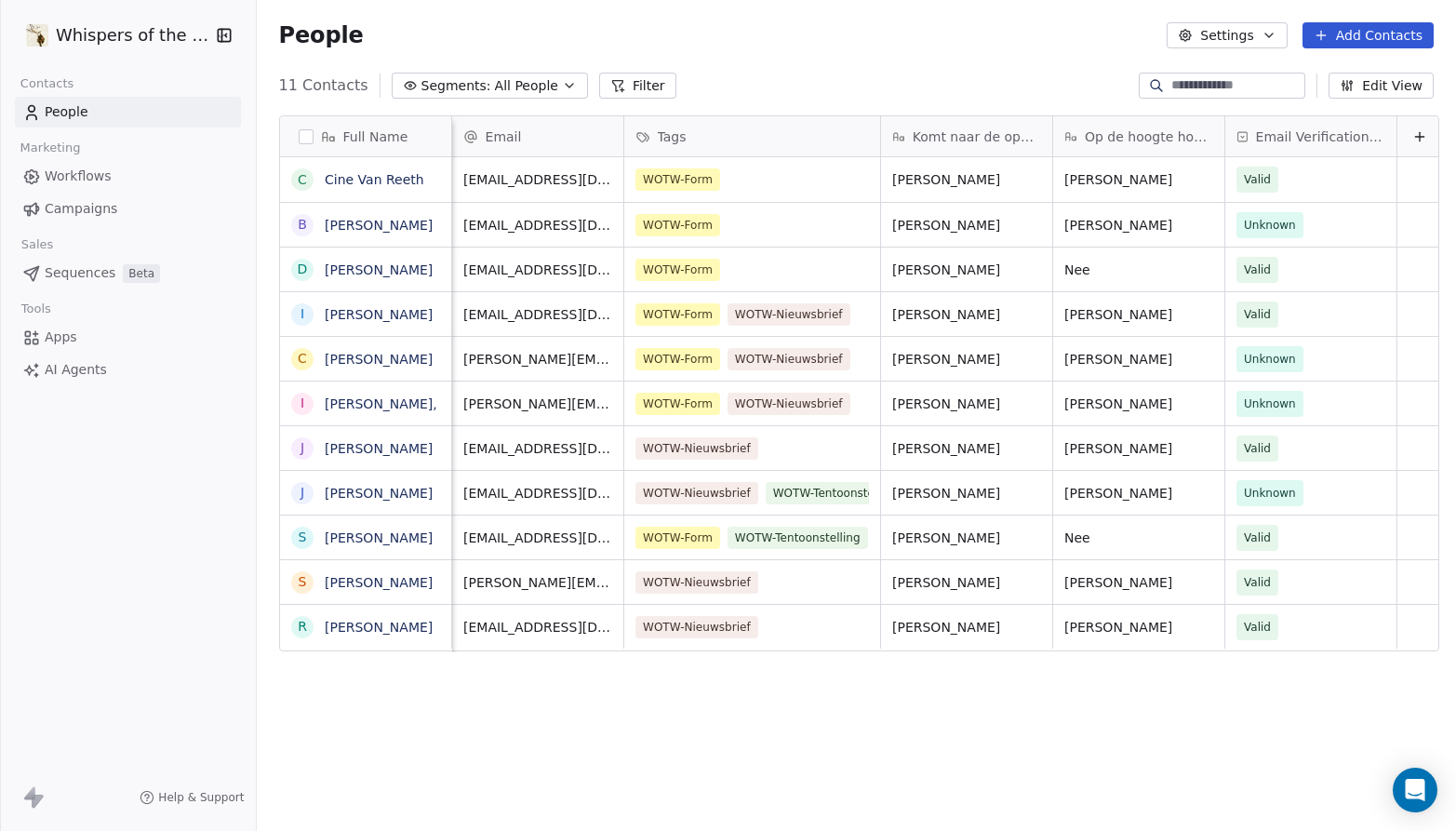
scroll to position [0, 18]
click at [1244, 227] on span "Unknown" at bounding box center [1267, 225] width 52 height 19
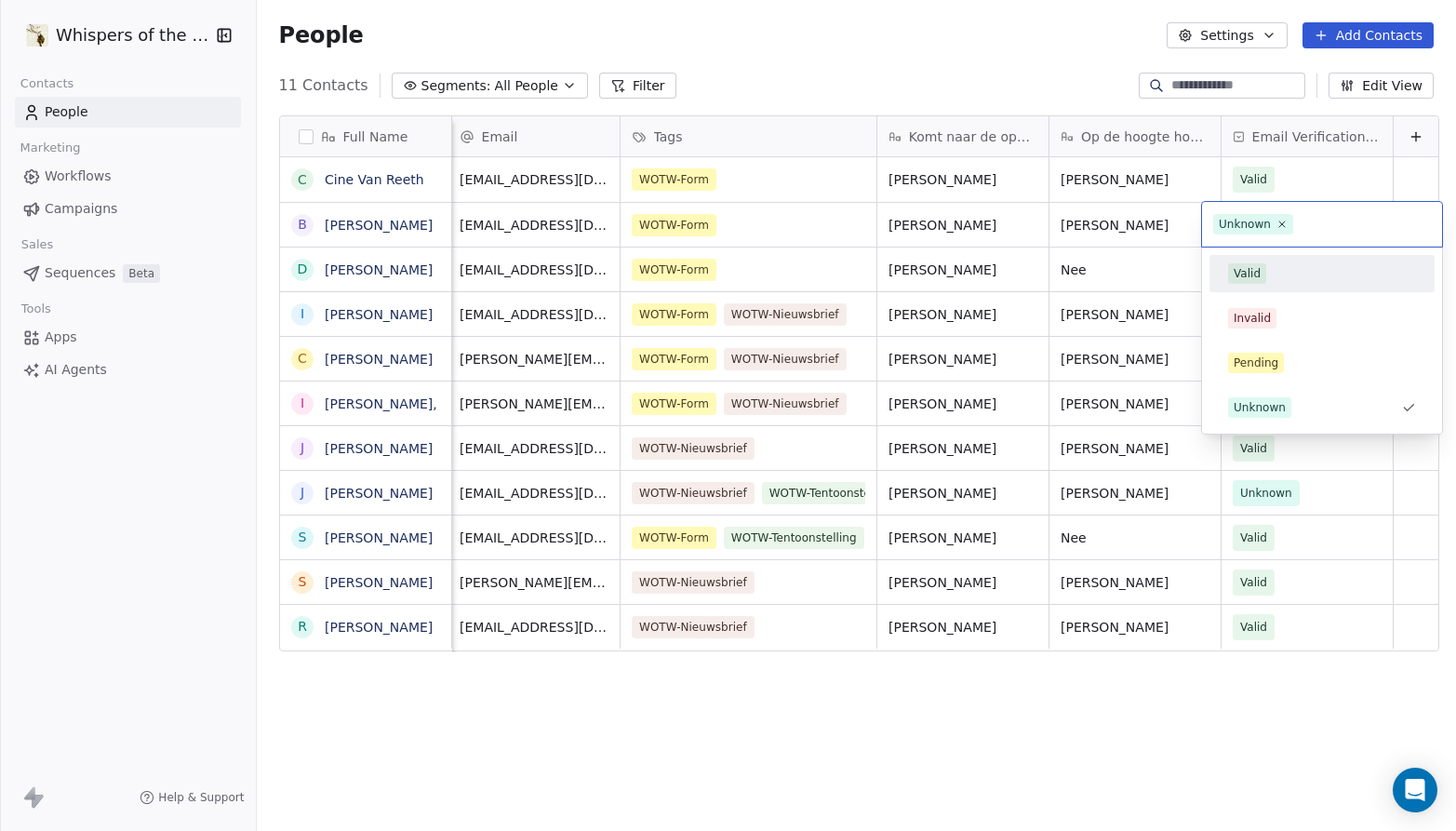
click at [1241, 274] on div "Valid" at bounding box center [1248, 273] width 27 height 17
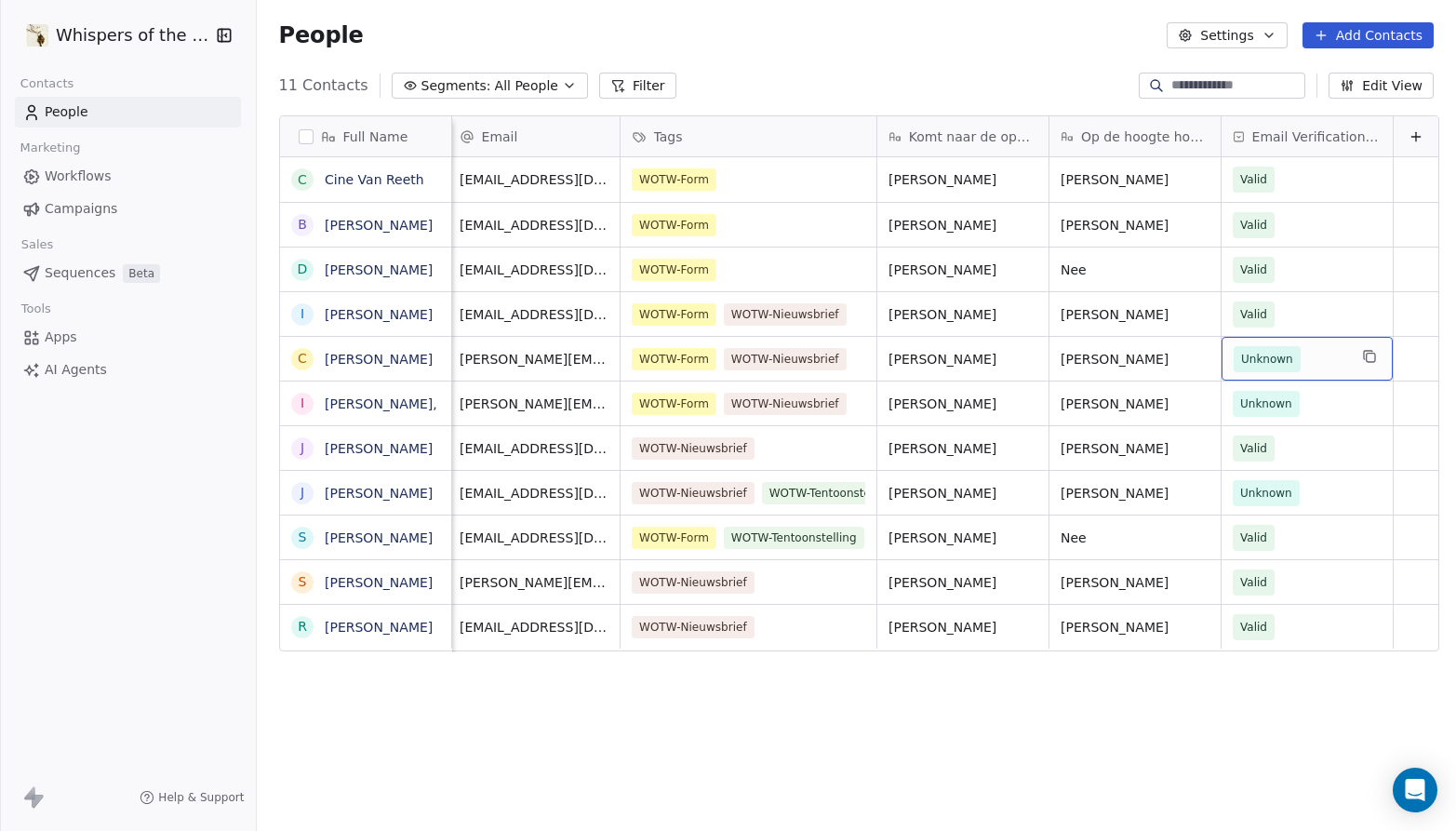
click at [1242, 357] on span "Unknown" at bounding box center [1267, 359] width 52 height 19
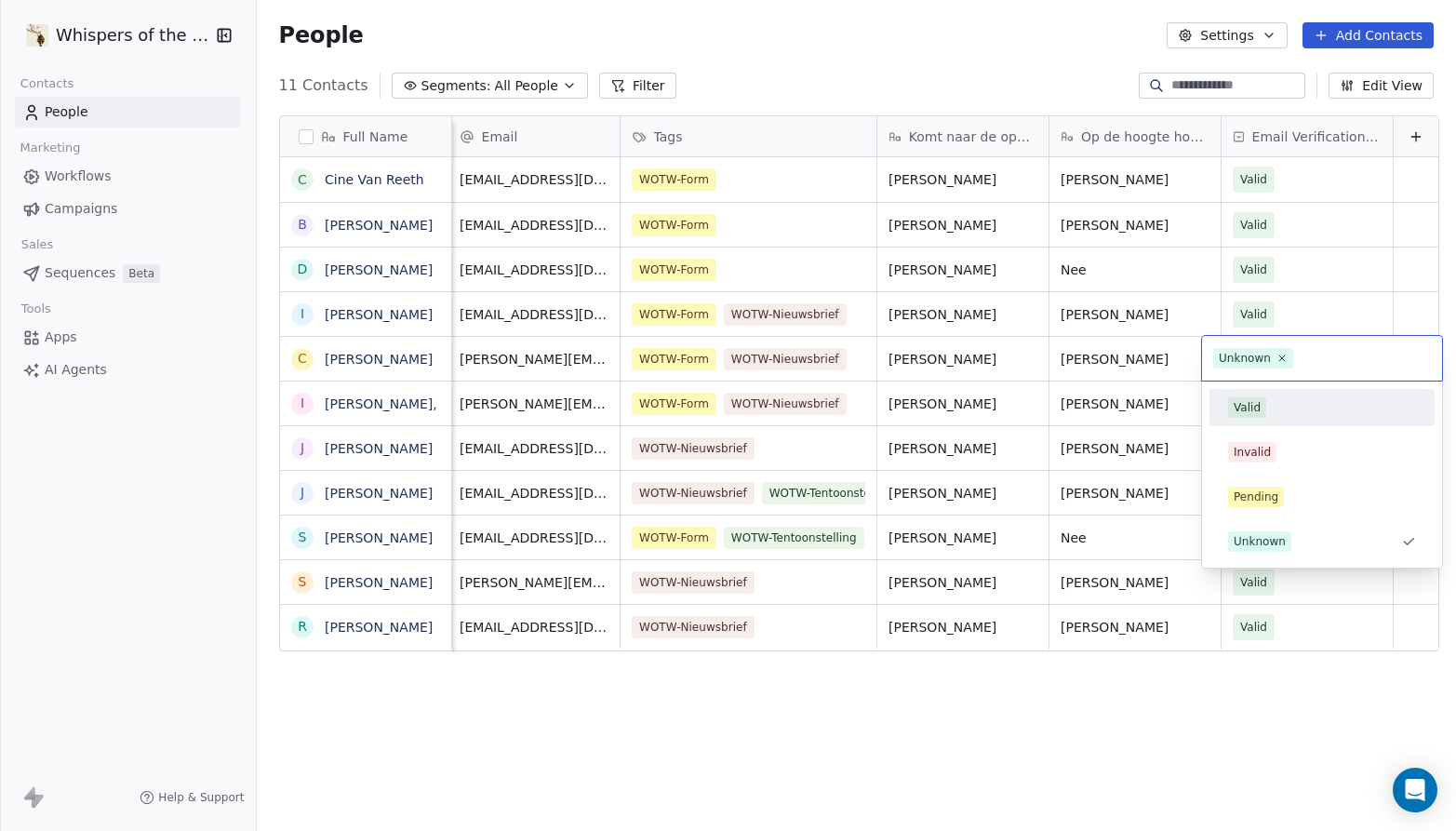
click at [1234, 405] on div "Valid" at bounding box center [1248, 407] width 27 height 17
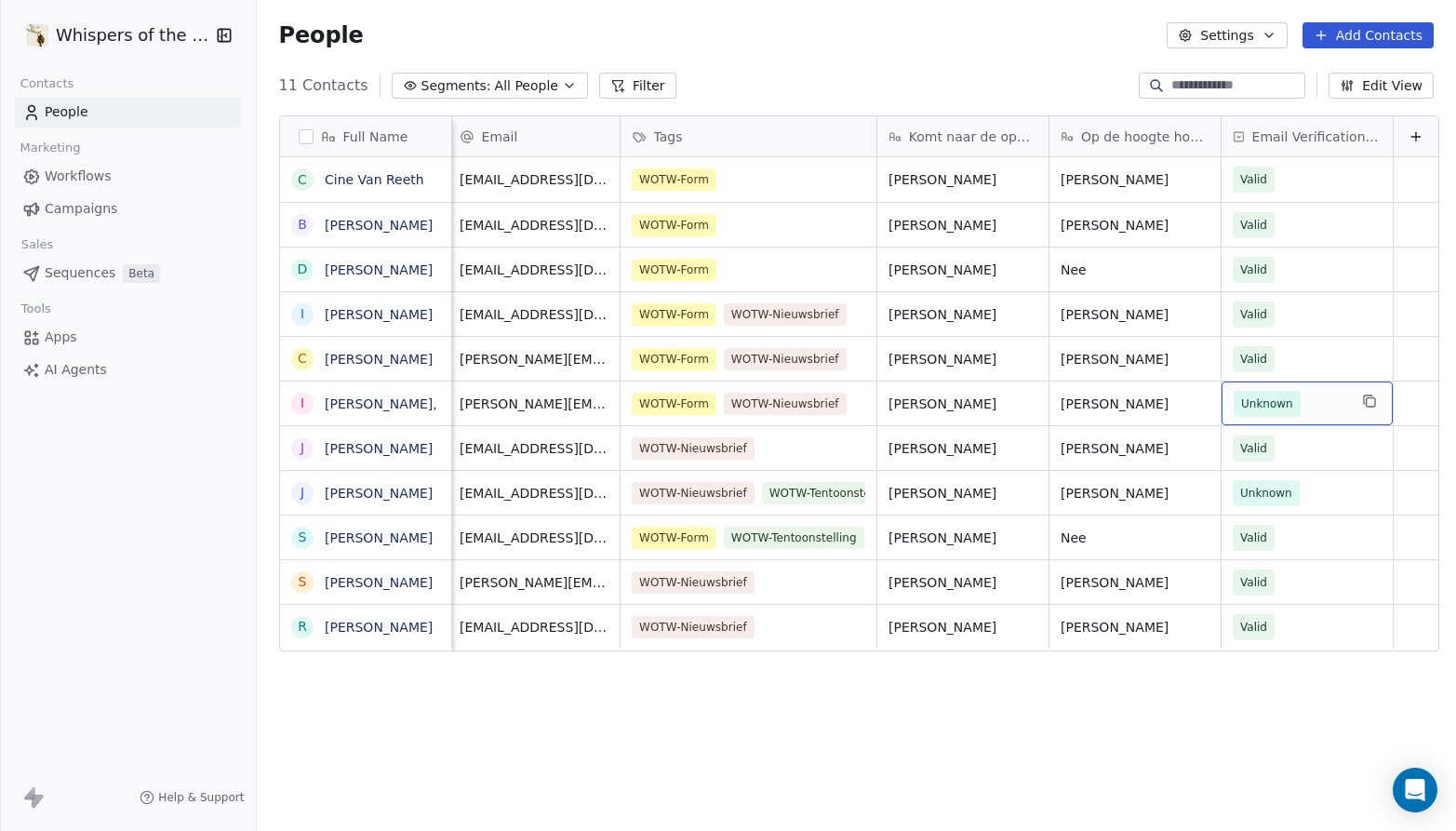
click at [1244, 405] on span "Unknown" at bounding box center [1267, 403] width 52 height 19
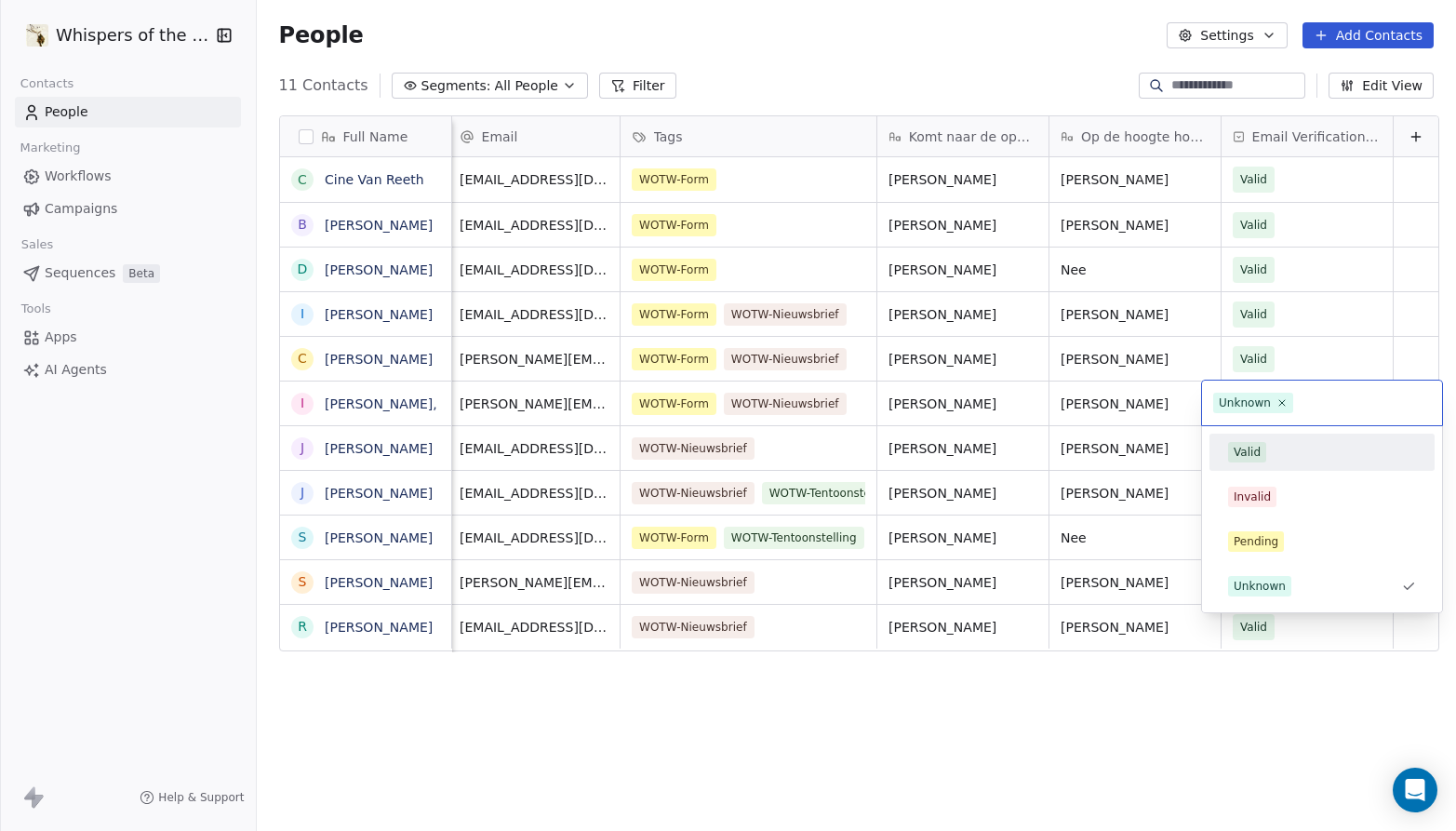
click at [1242, 444] on div "Valid" at bounding box center [1248, 452] width 27 height 17
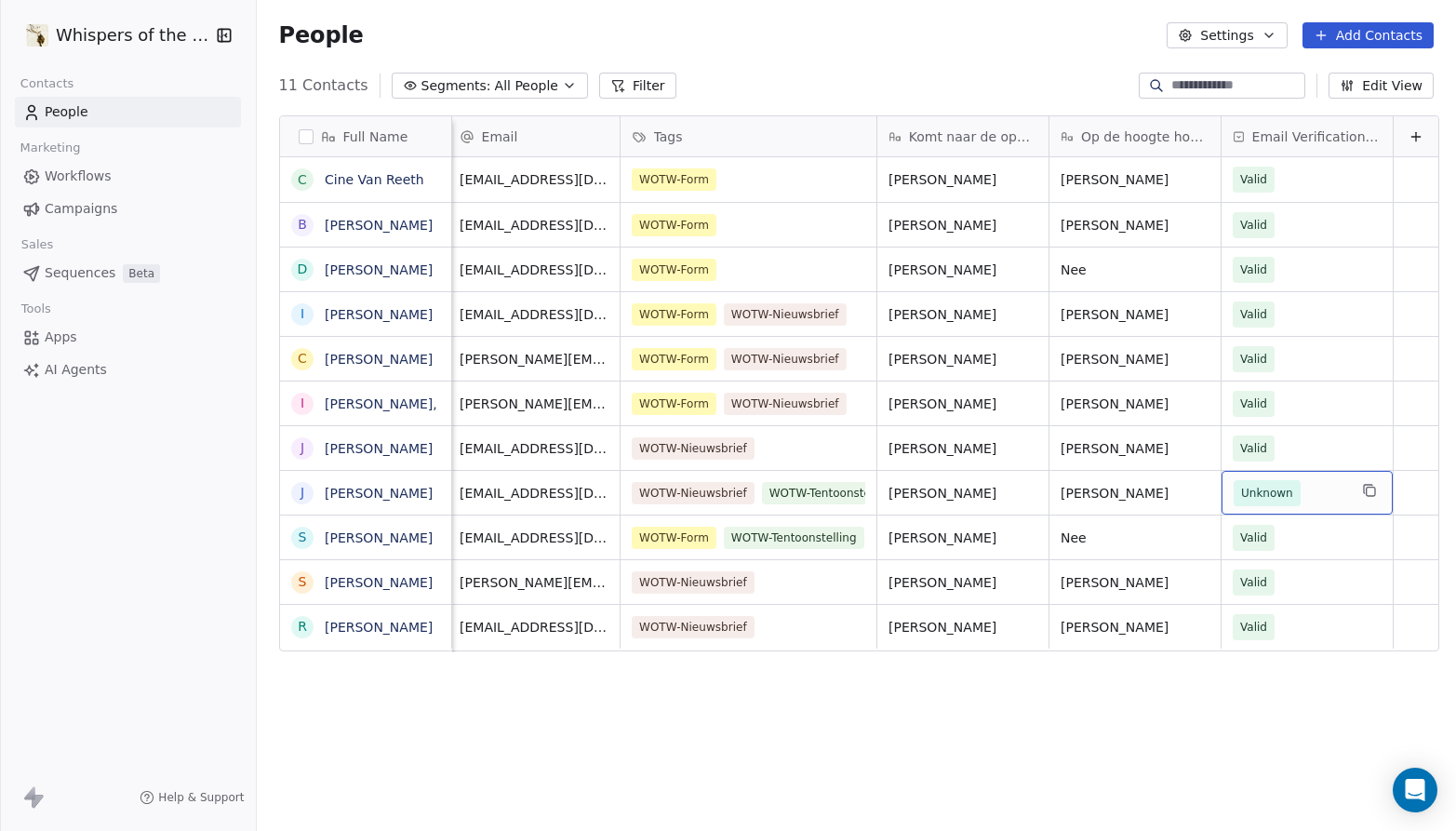
click at [1242, 485] on span "Unknown" at bounding box center [1267, 492] width 52 height 19
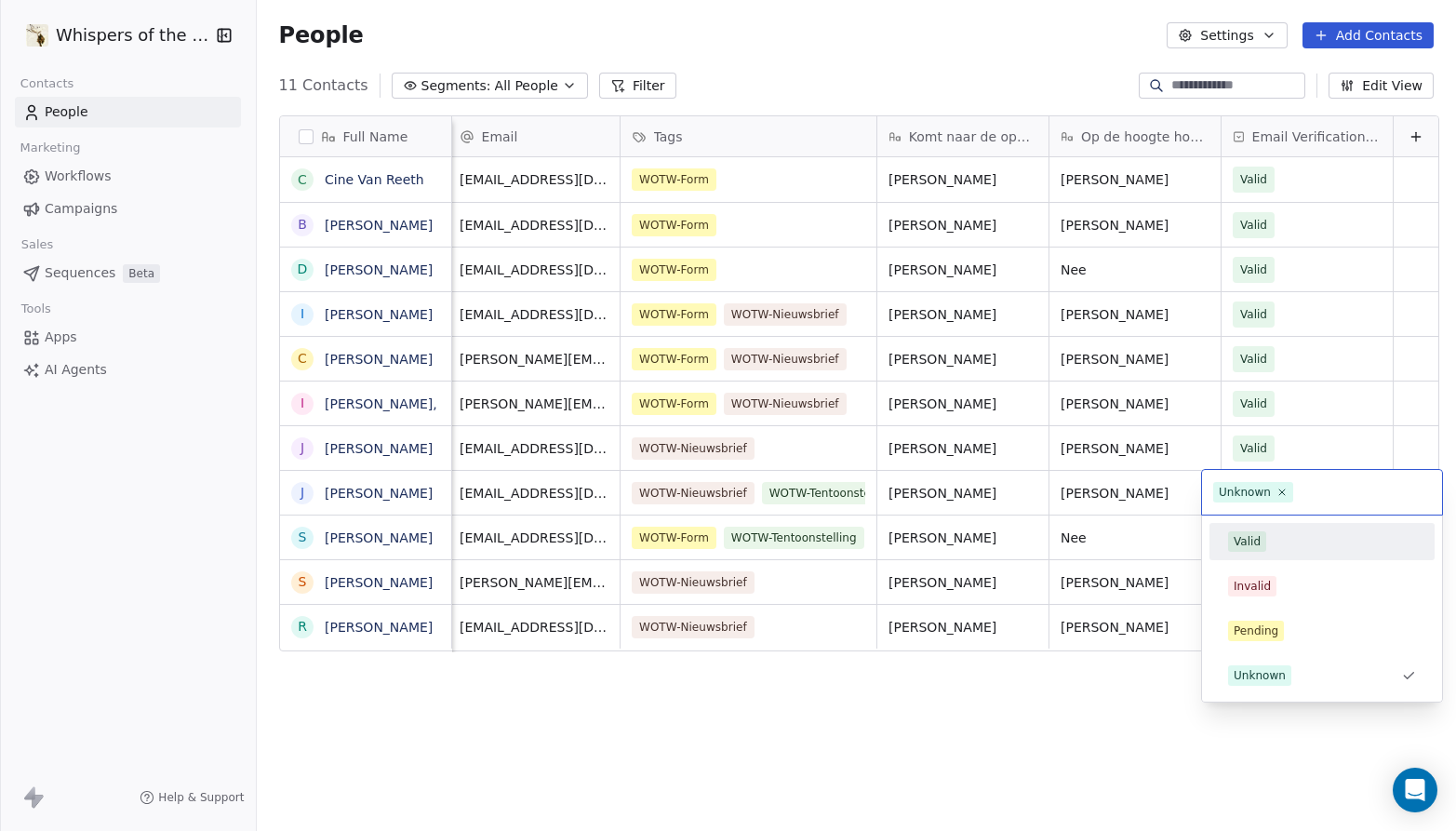
click at [1227, 539] on div "Valid" at bounding box center [1322, 541] width 210 height 29
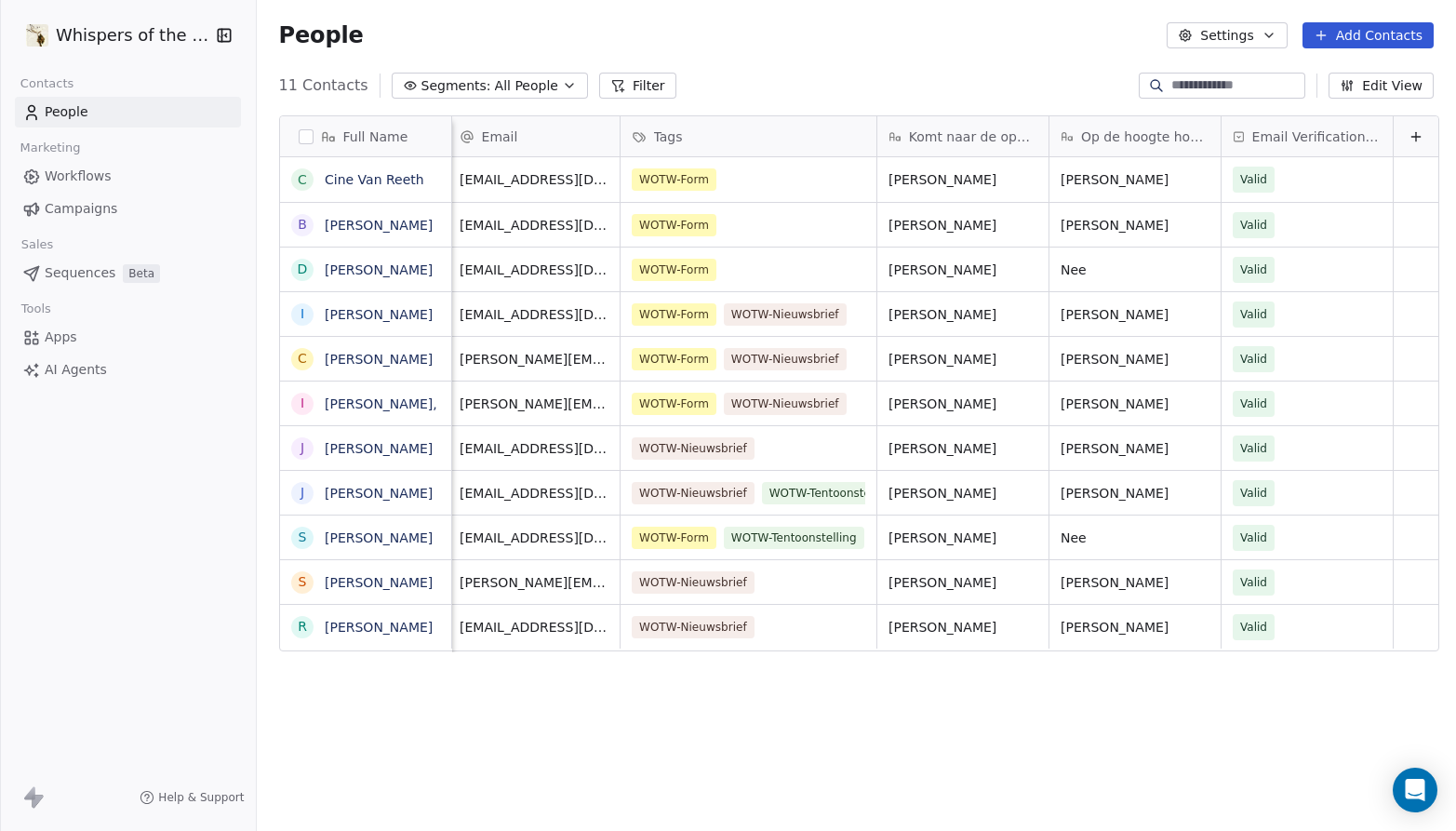
click at [1162, 759] on div "Full Name C Cine [PERSON_NAME] B [PERSON_NAME] D [PERSON_NAME] I [PERSON_NAME] …" at bounding box center [856, 466] width 1200 height 731
click at [85, 113] on span "People" at bounding box center [67, 113] width 44 height 20
click at [341, 175] on link "Cine Van Reeth" at bounding box center [375, 179] width 100 height 15
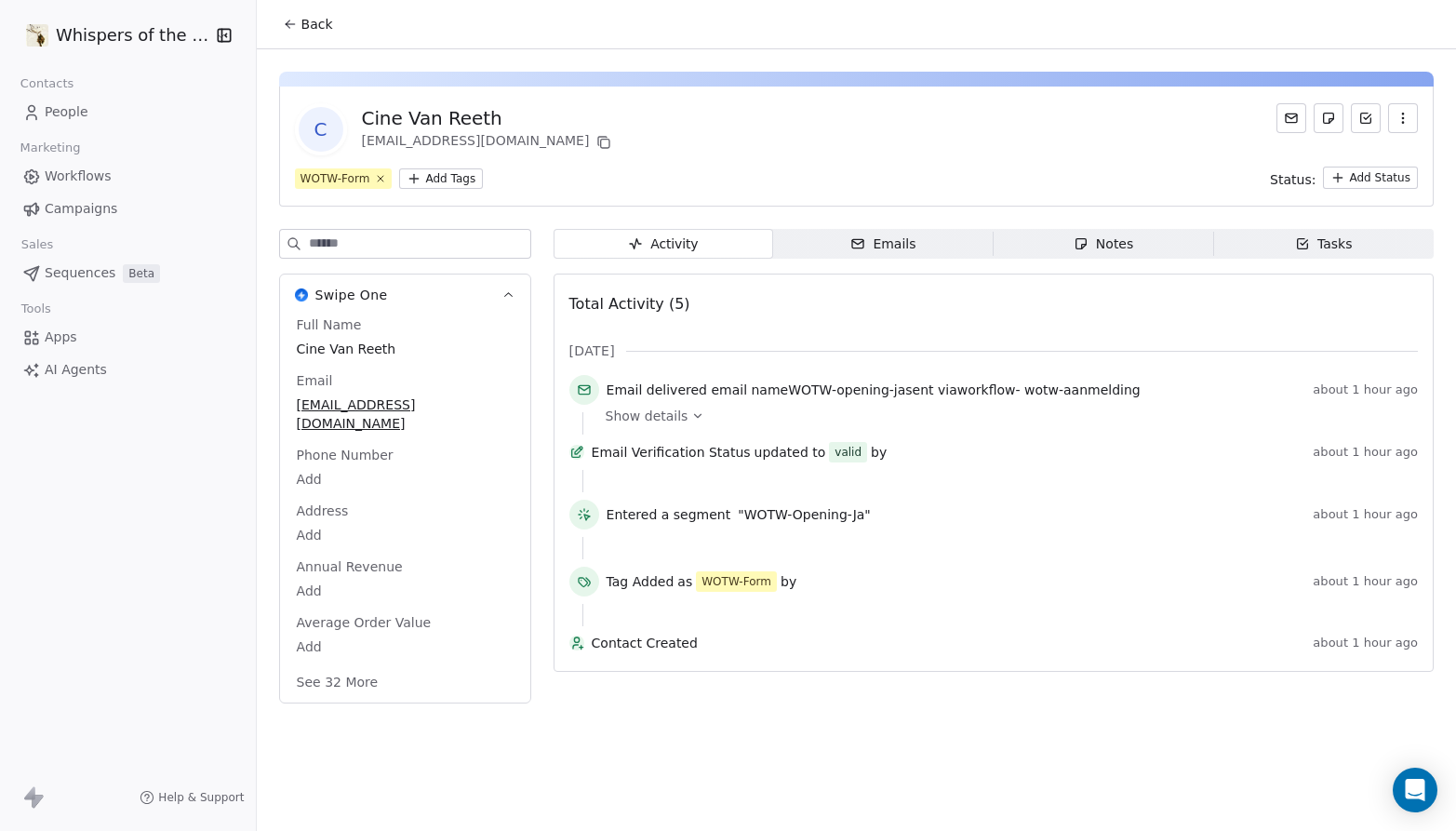
click at [68, 116] on span "People" at bounding box center [67, 113] width 44 height 20
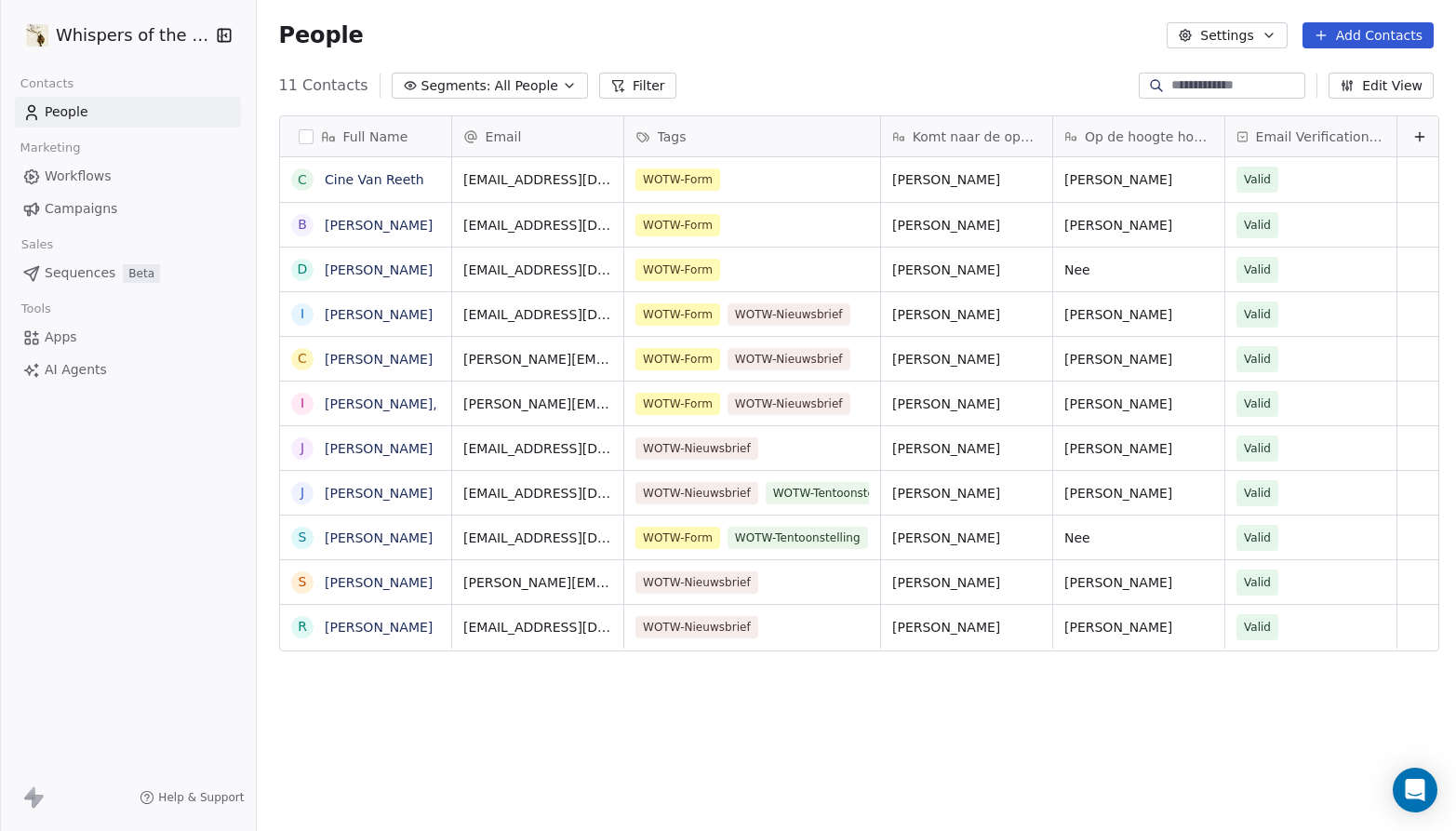
scroll to position [716, 1191]
click at [344, 226] on link "[PERSON_NAME]" at bounding box center [379, 225] width 108 height 15
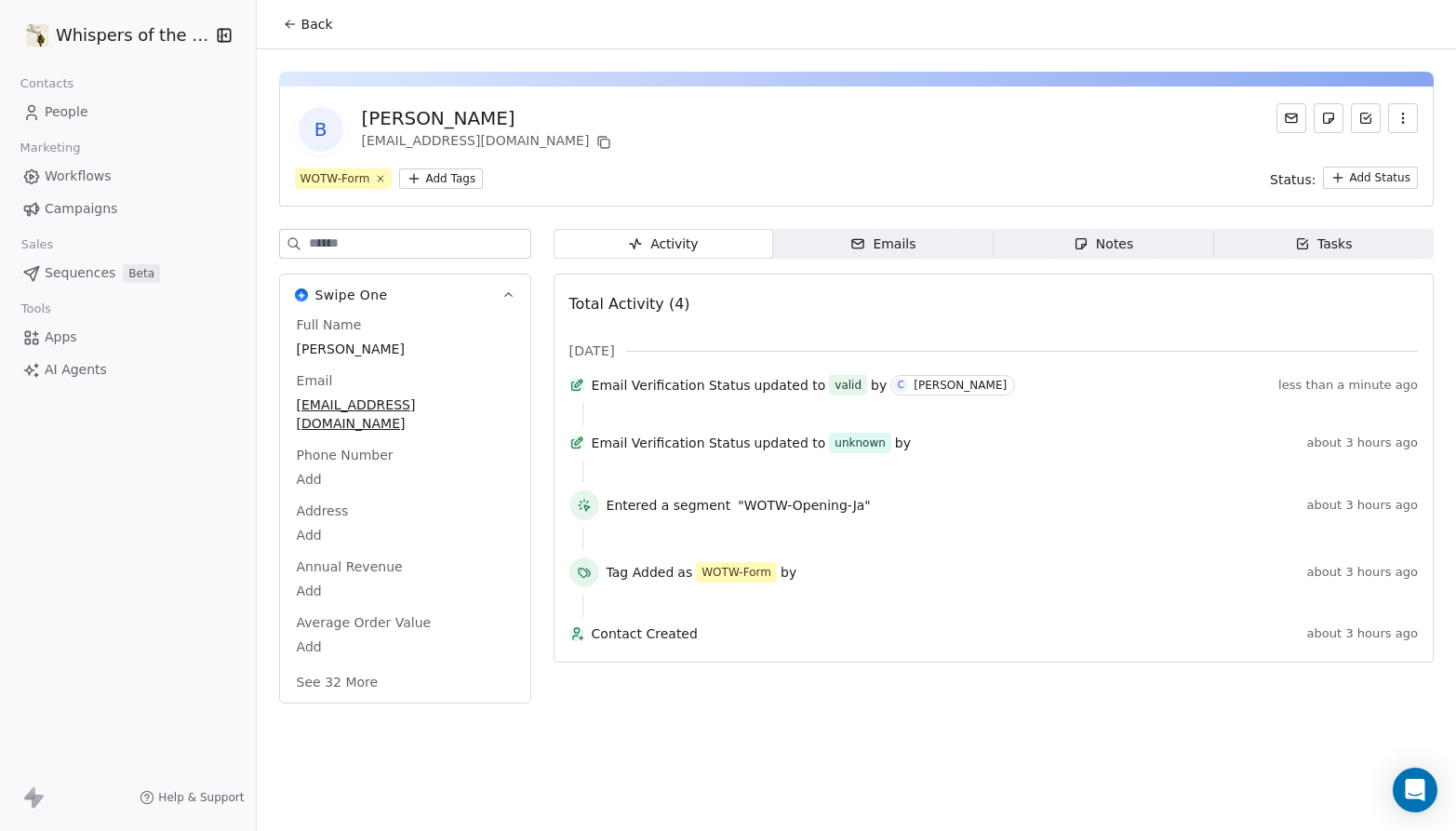
click at [57, 104] on span "People" at bounding box center [67, 113] width 44 height 20
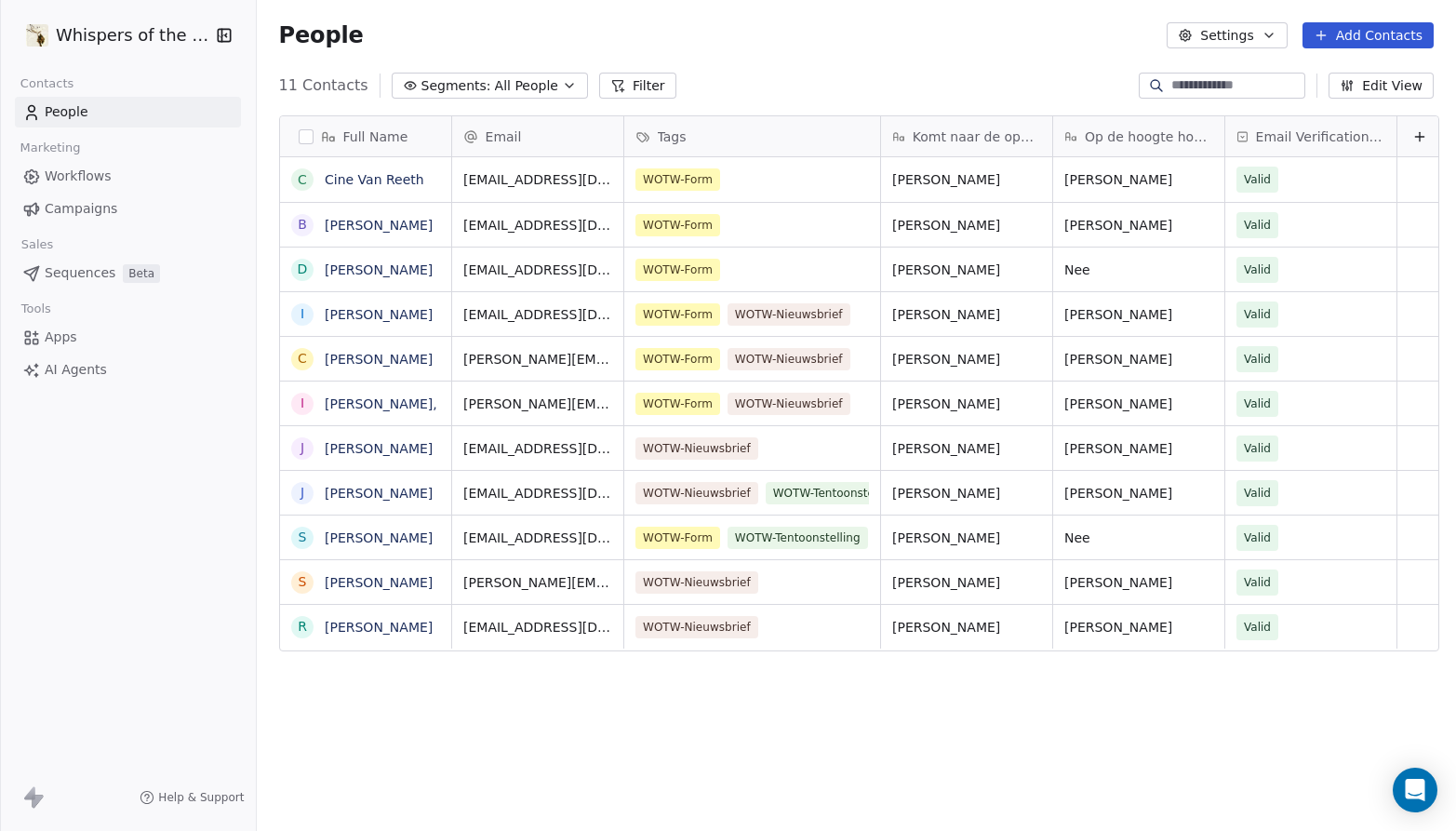
scroll to position [716, 1191]
